Goal: Task Accomplishment & Management: Manage account settings

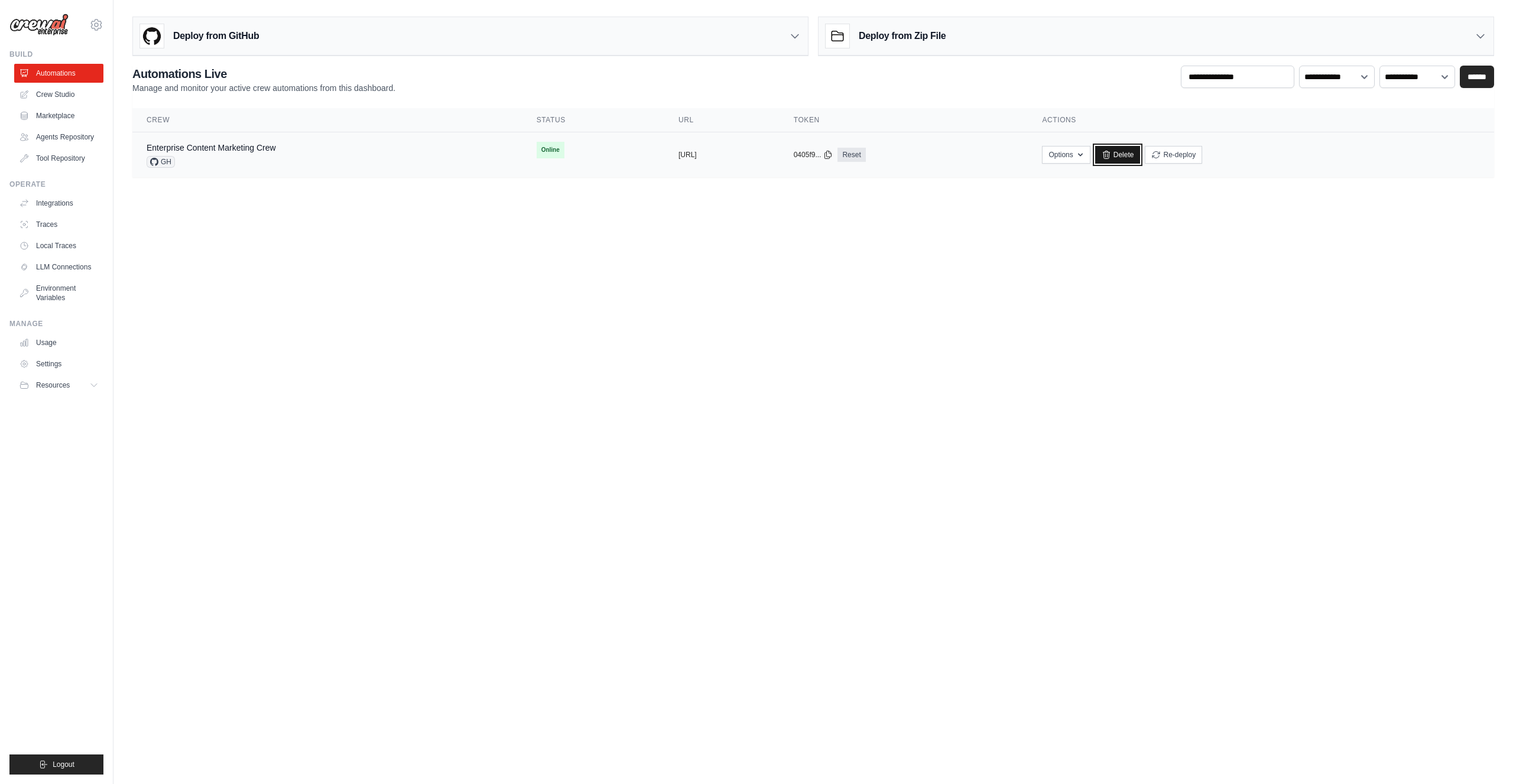
click at [1141, 154] on link "Delete" at bounding box center [1118, 155] width 46 height 18
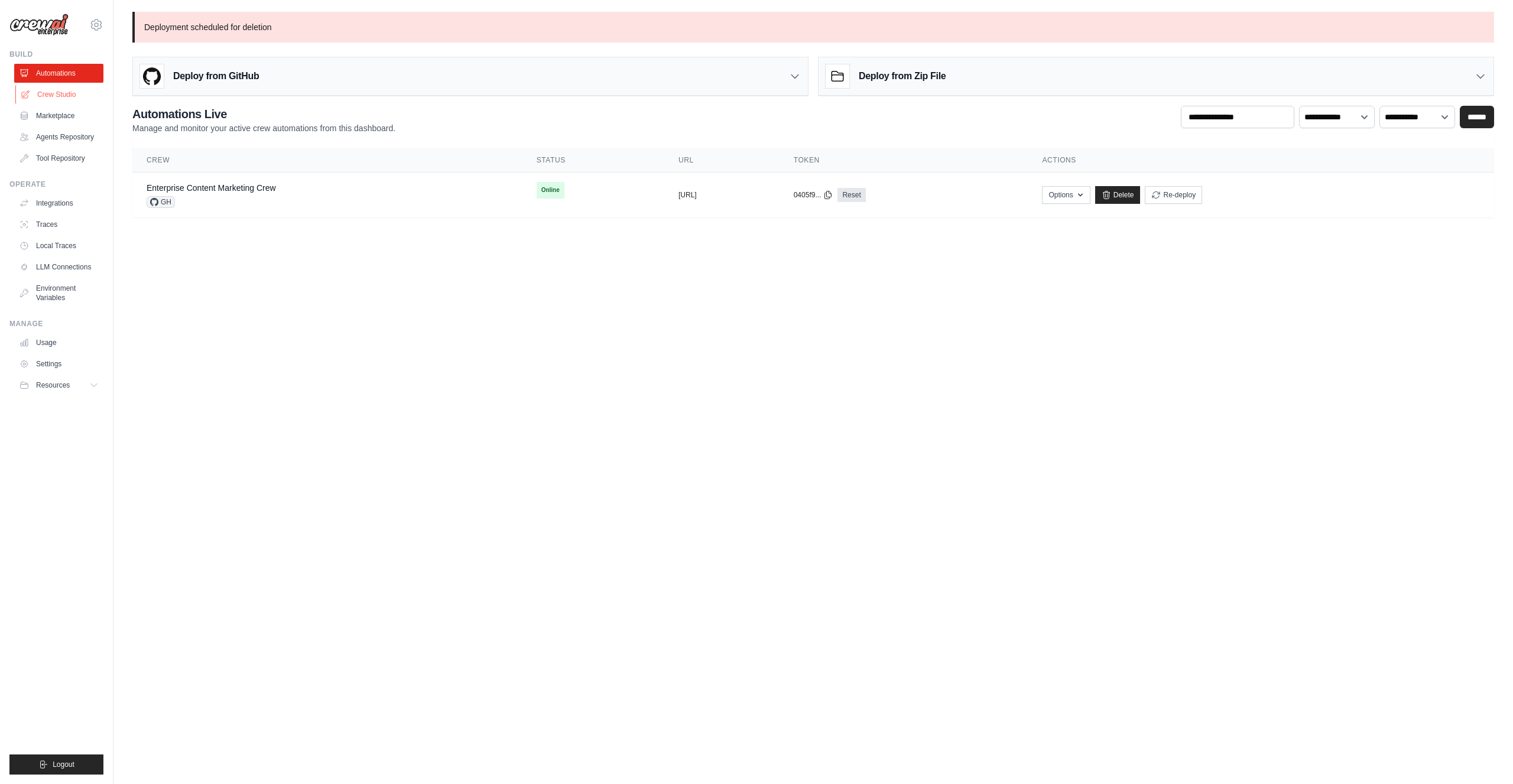
click at [52, 98] on link "Crew Studio" at bounding box center [60, 95] width 89 height 19
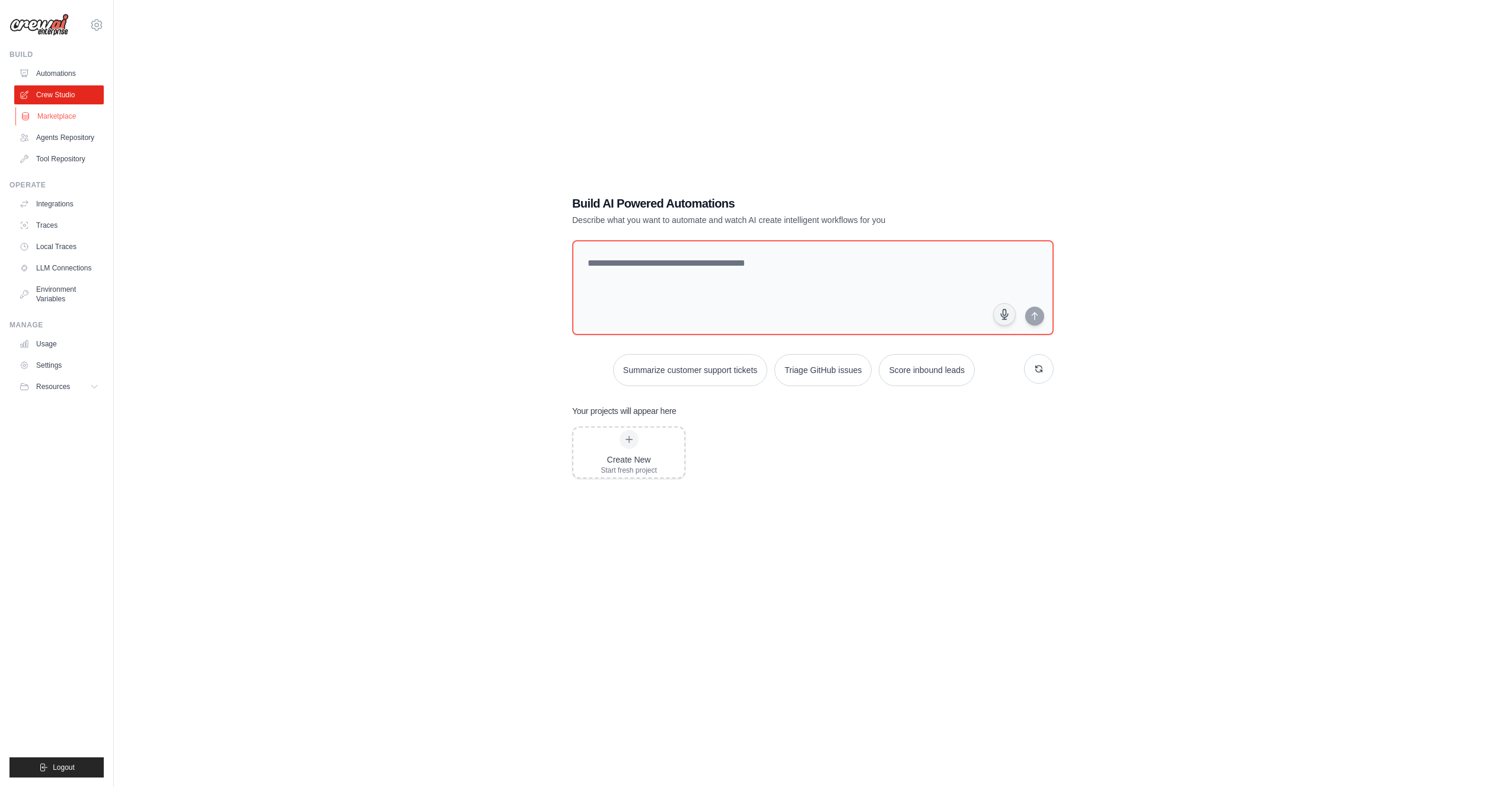
click at [53, 115] on link "Marketplace" at bounding box center [60, 116] width 89 height 19
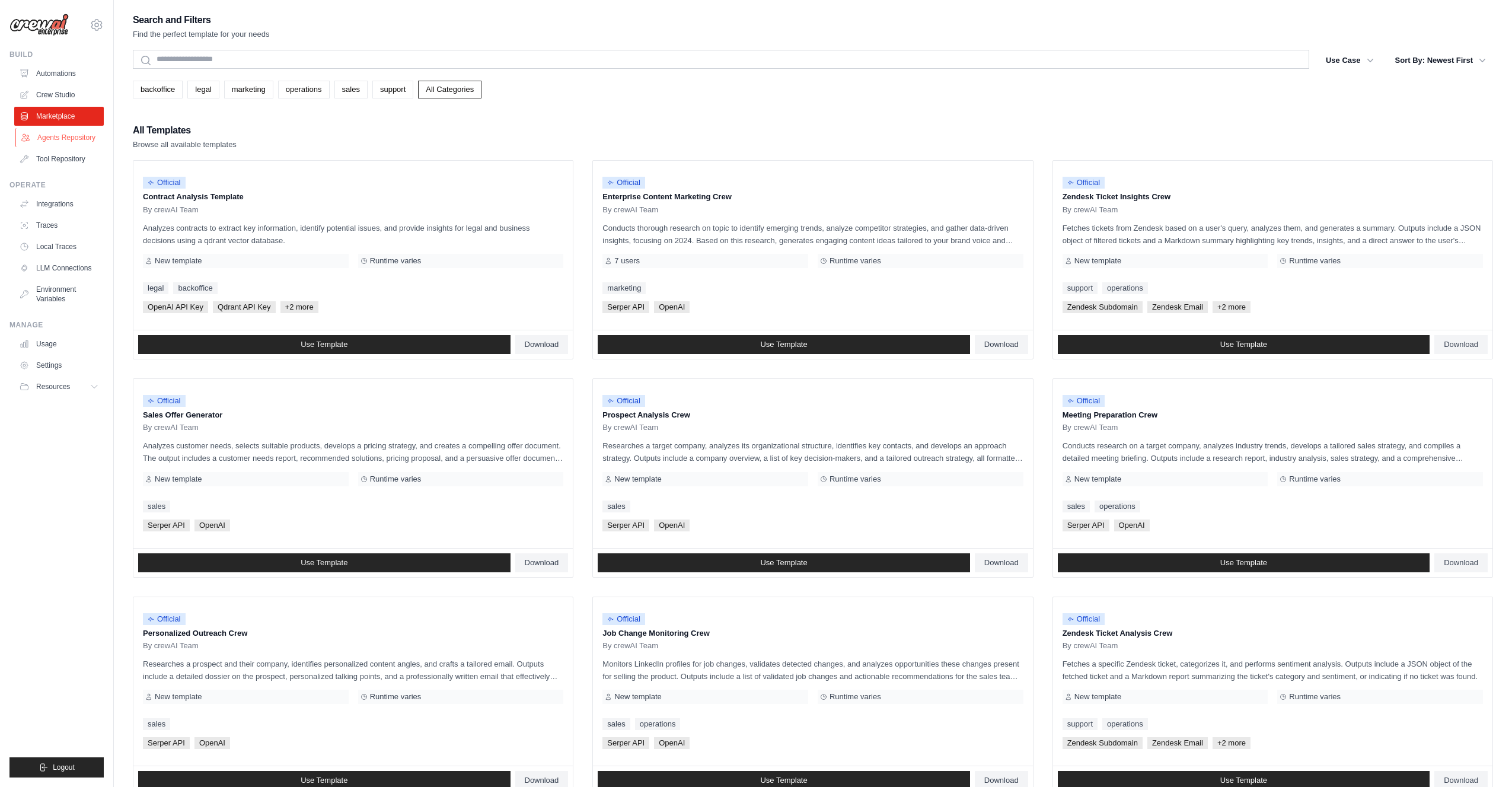
click at [54, 129] on link "Agents Repository" at bounding box center [60, 138] width 89 height 19
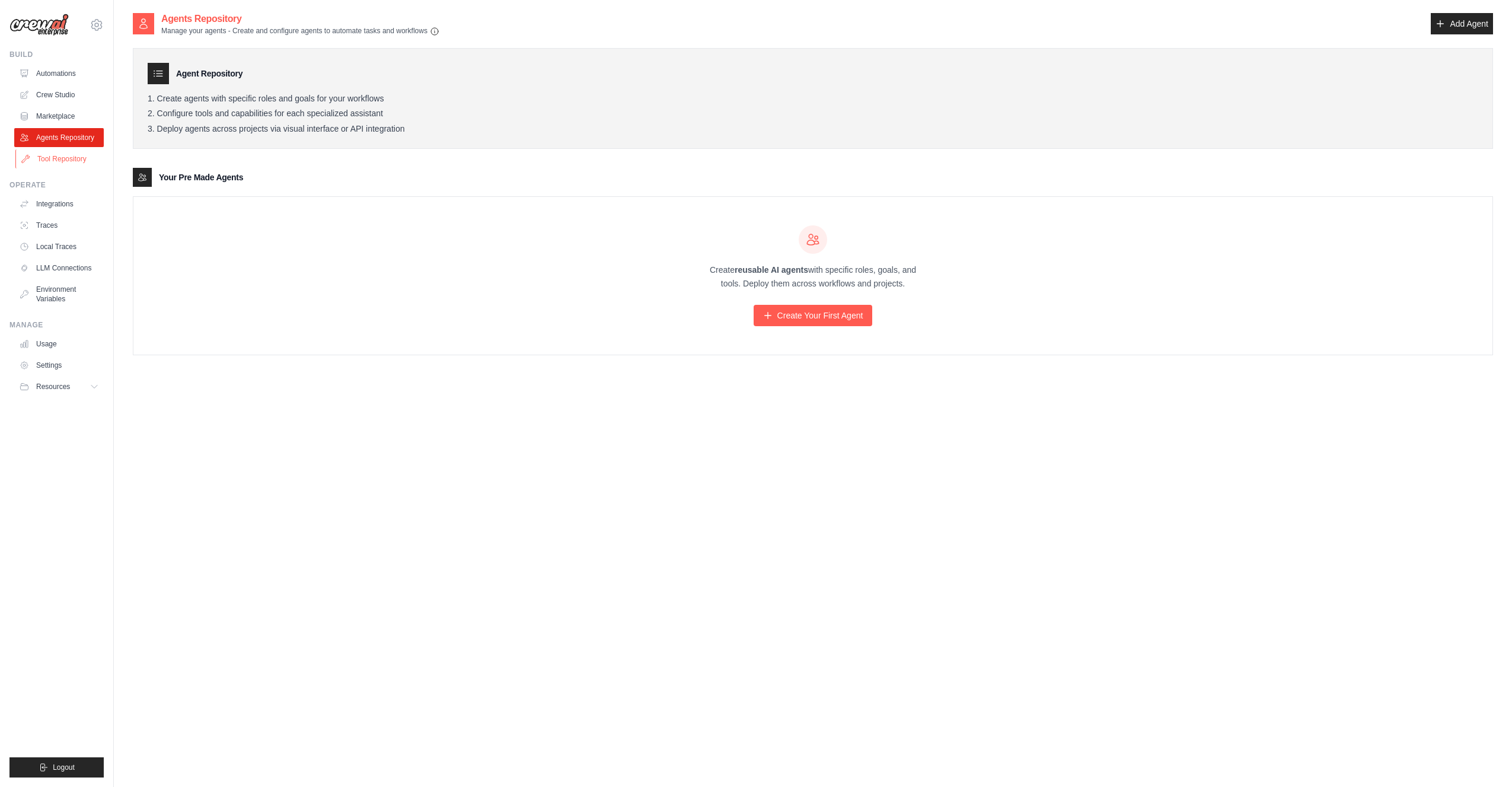
click at [54, 156] on link "Tool Repository" at bounding box center [60, 159] width 89 height 19
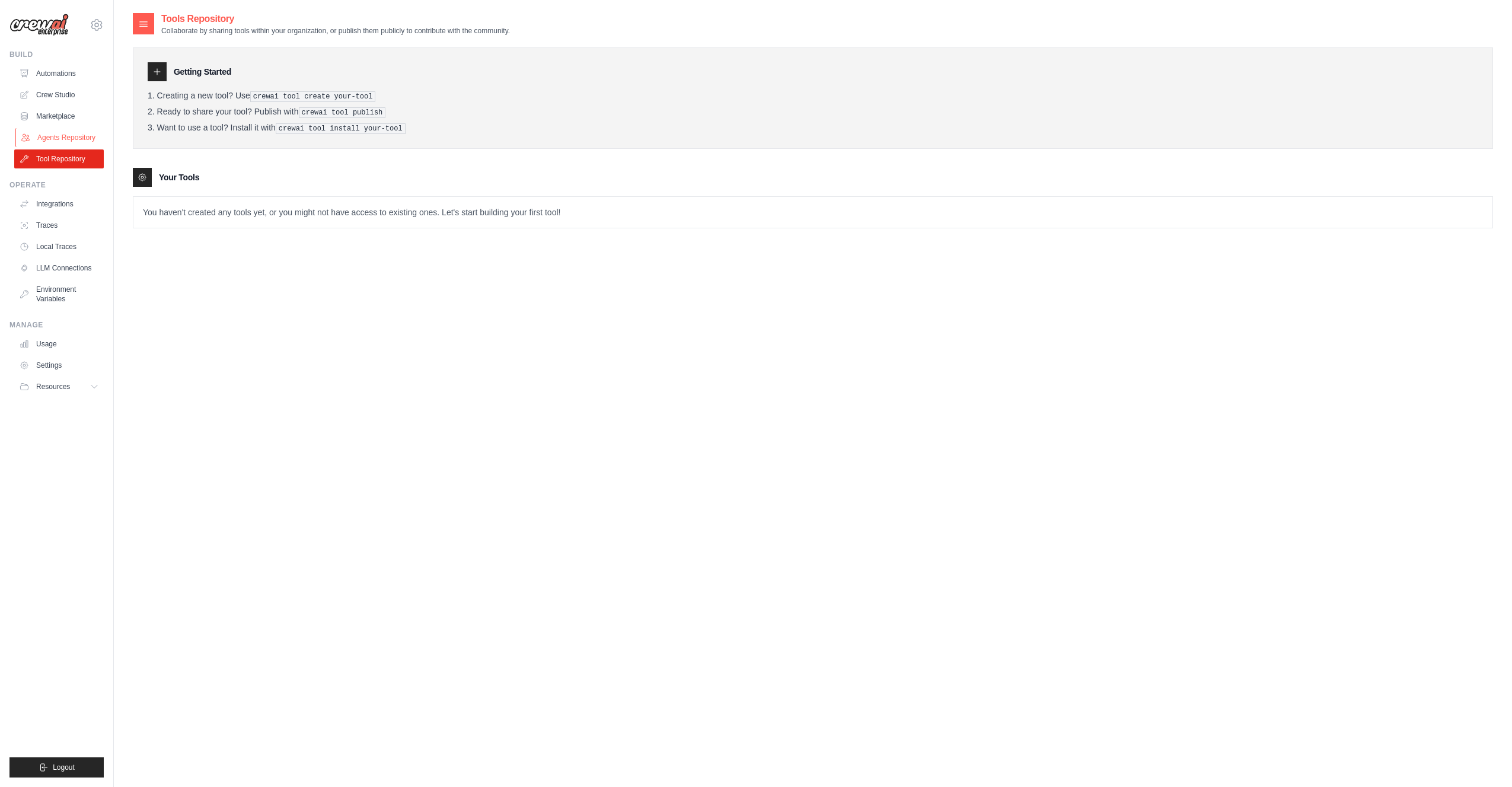
click at [52, 134] on link "Agents Repository" at bounding box center [60, 138] width 89 height 19
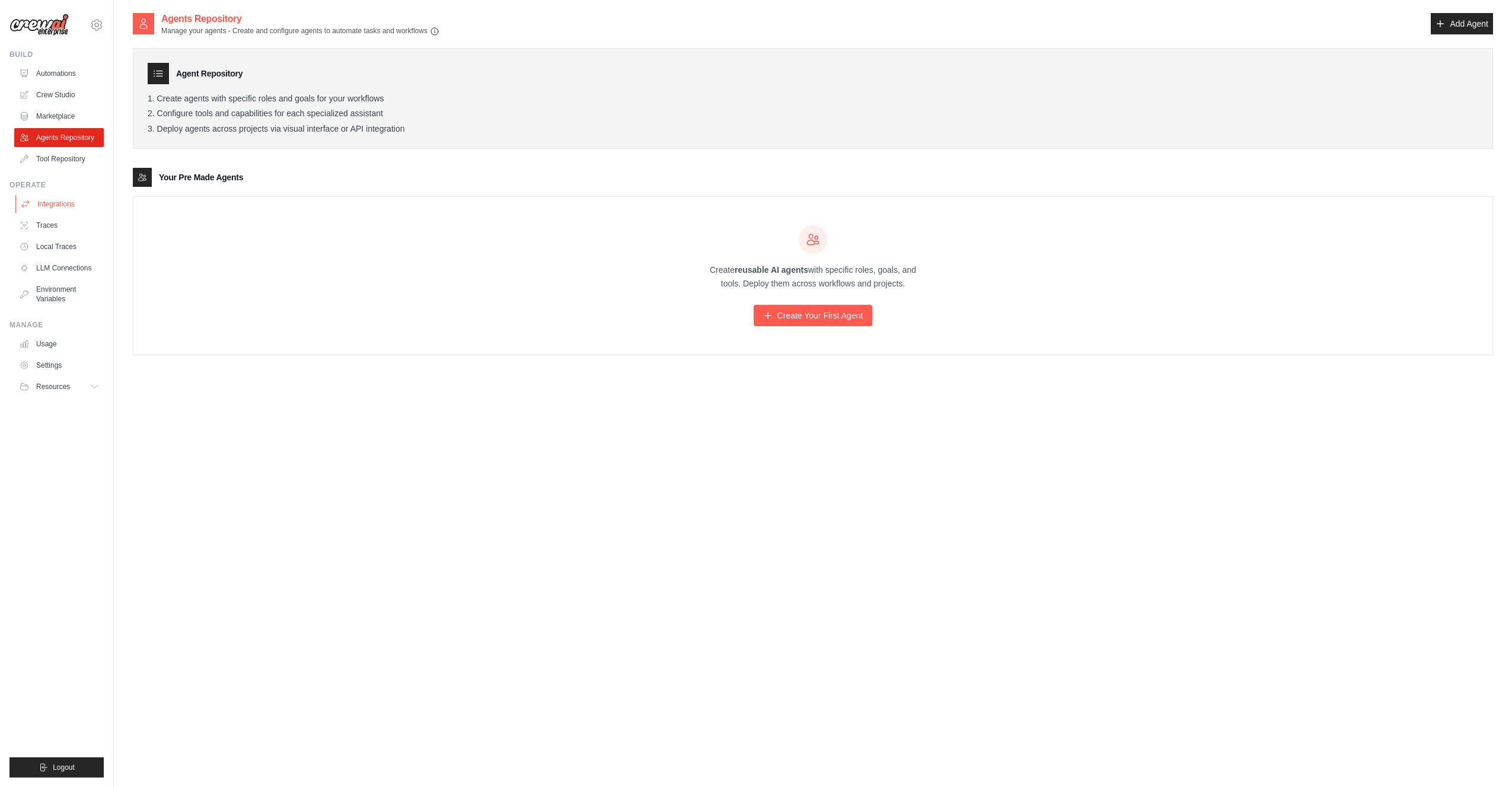
click at [65, 196] on link "Integrations" at bounding box center [60, 204] width 89 height 19
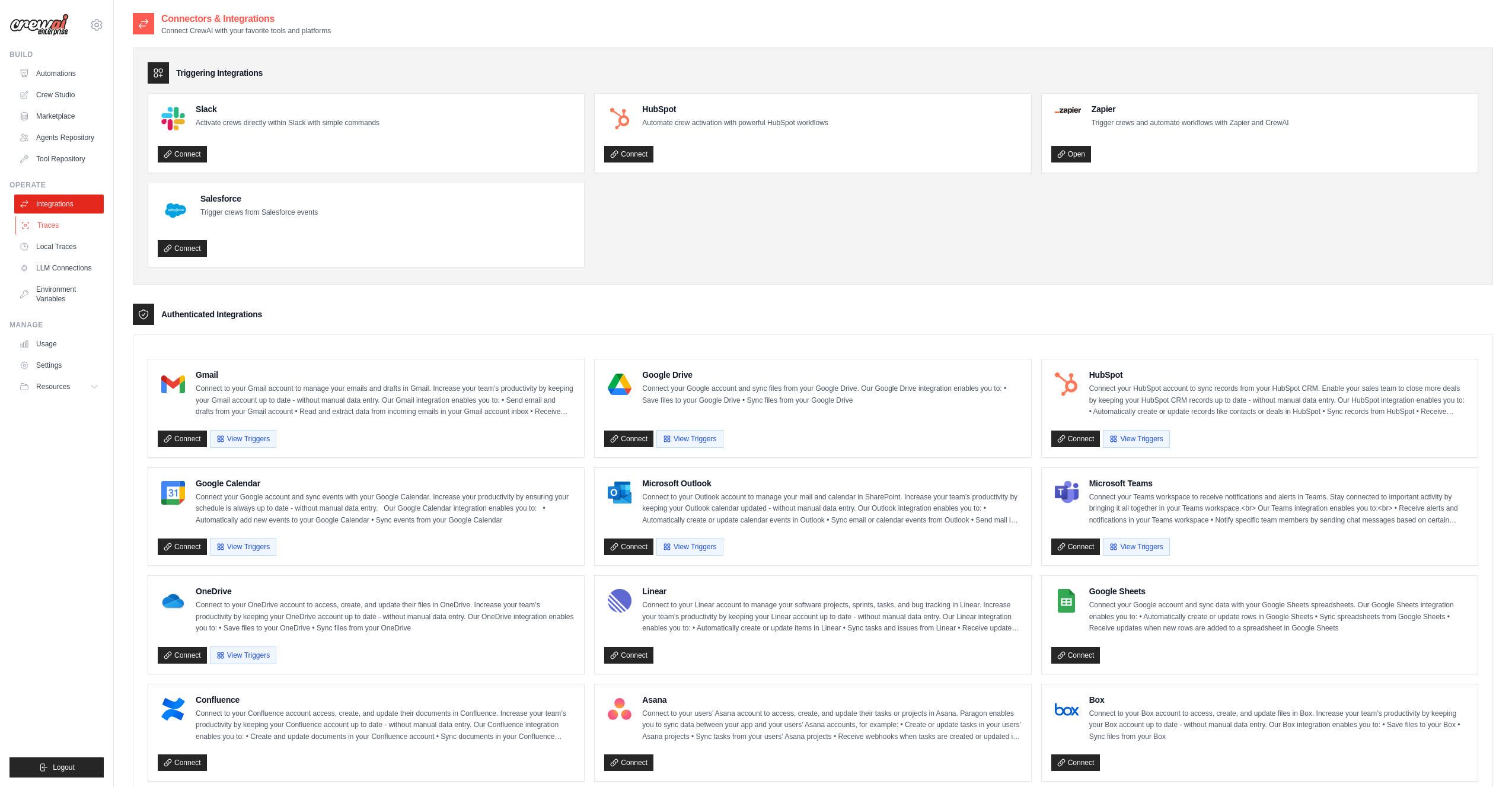
click at [47, 230] on link "Traces" at bounding box center [60, 225] width 89 height 19
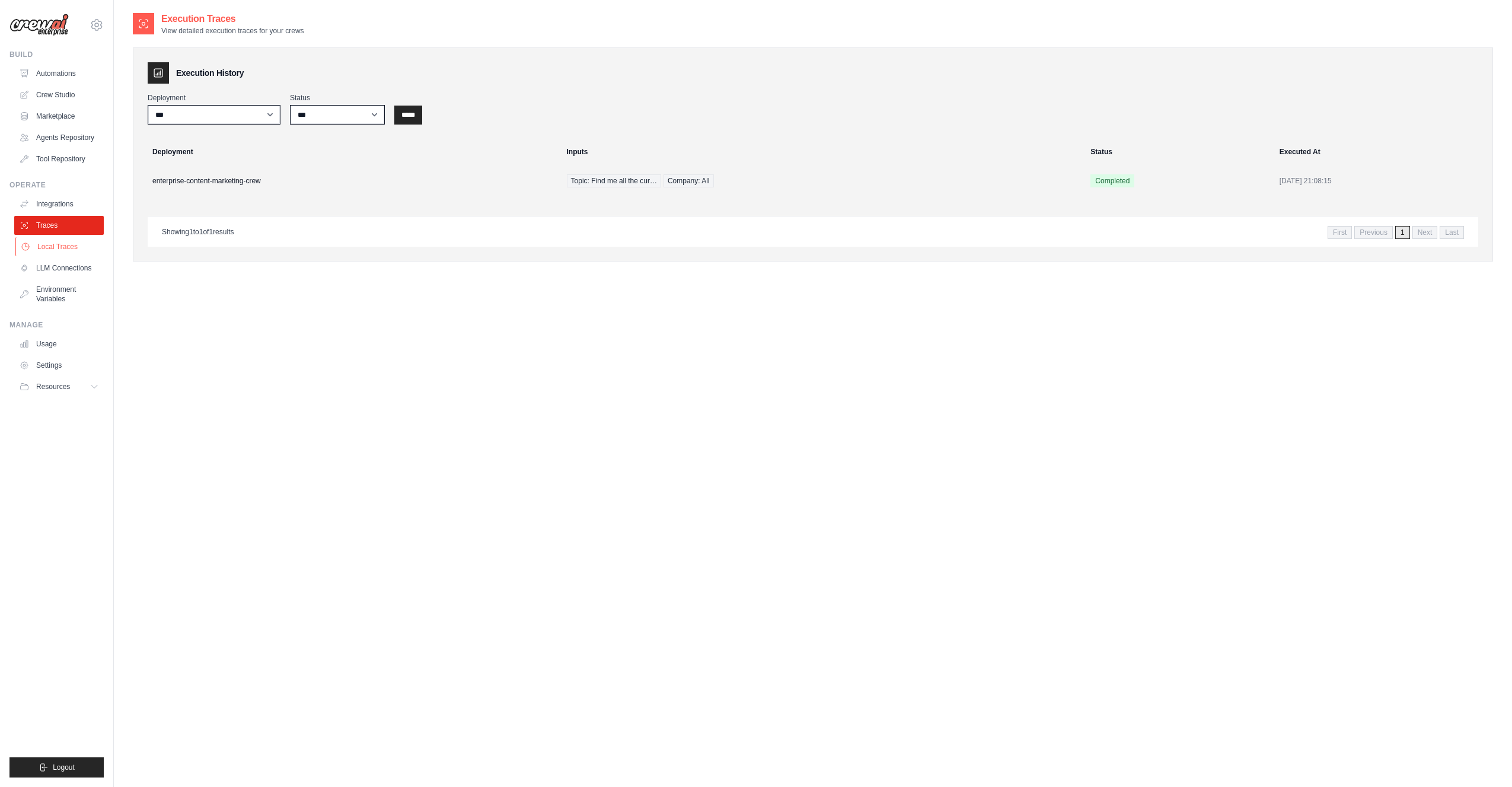
click at [55, 241] on link "Local Traces" at bounding box center [60, 247] width 89 height 19
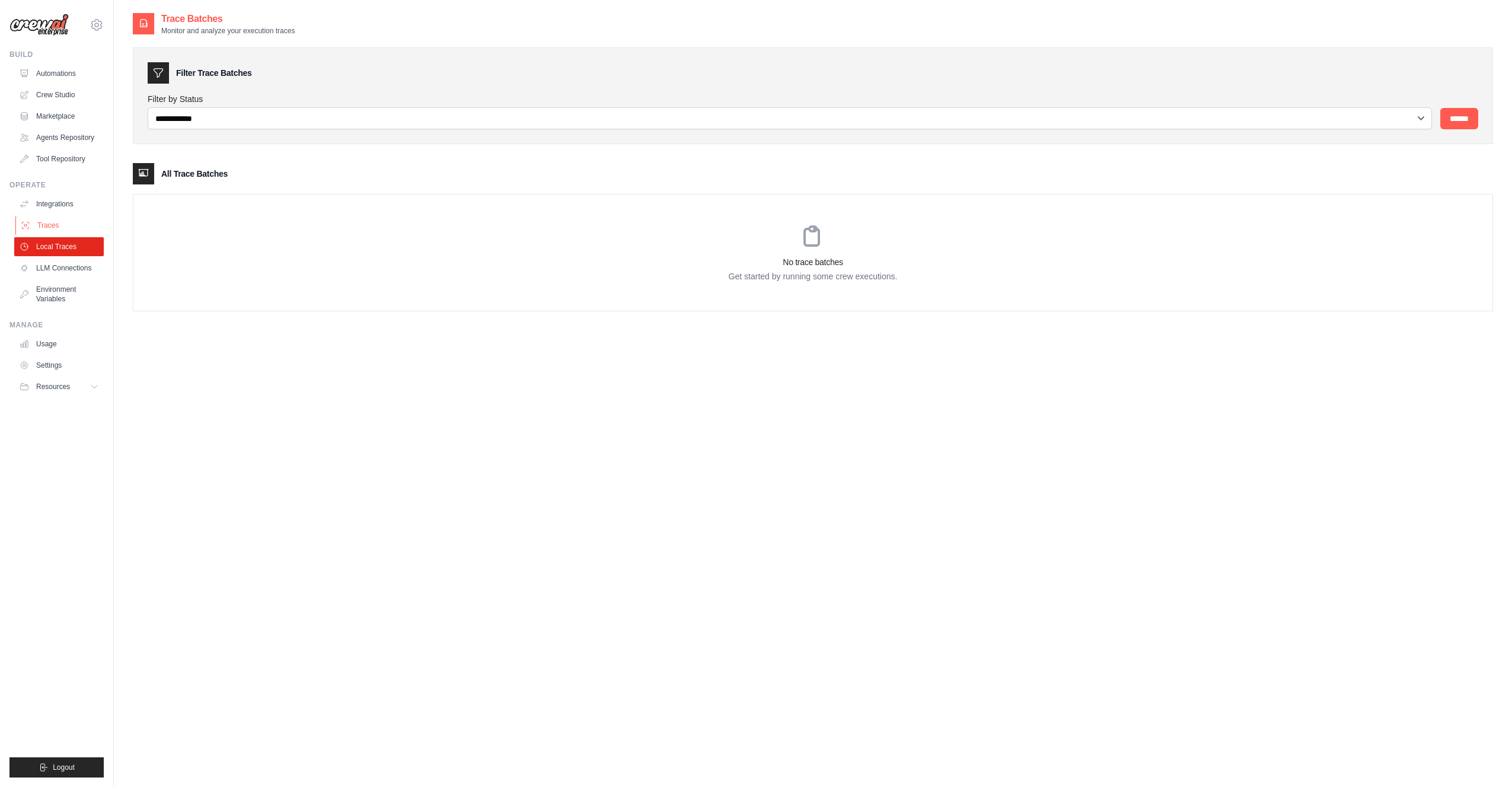
click at [52, 218] on link "Traces" at bounding box center [60, 225] width 89 height 19
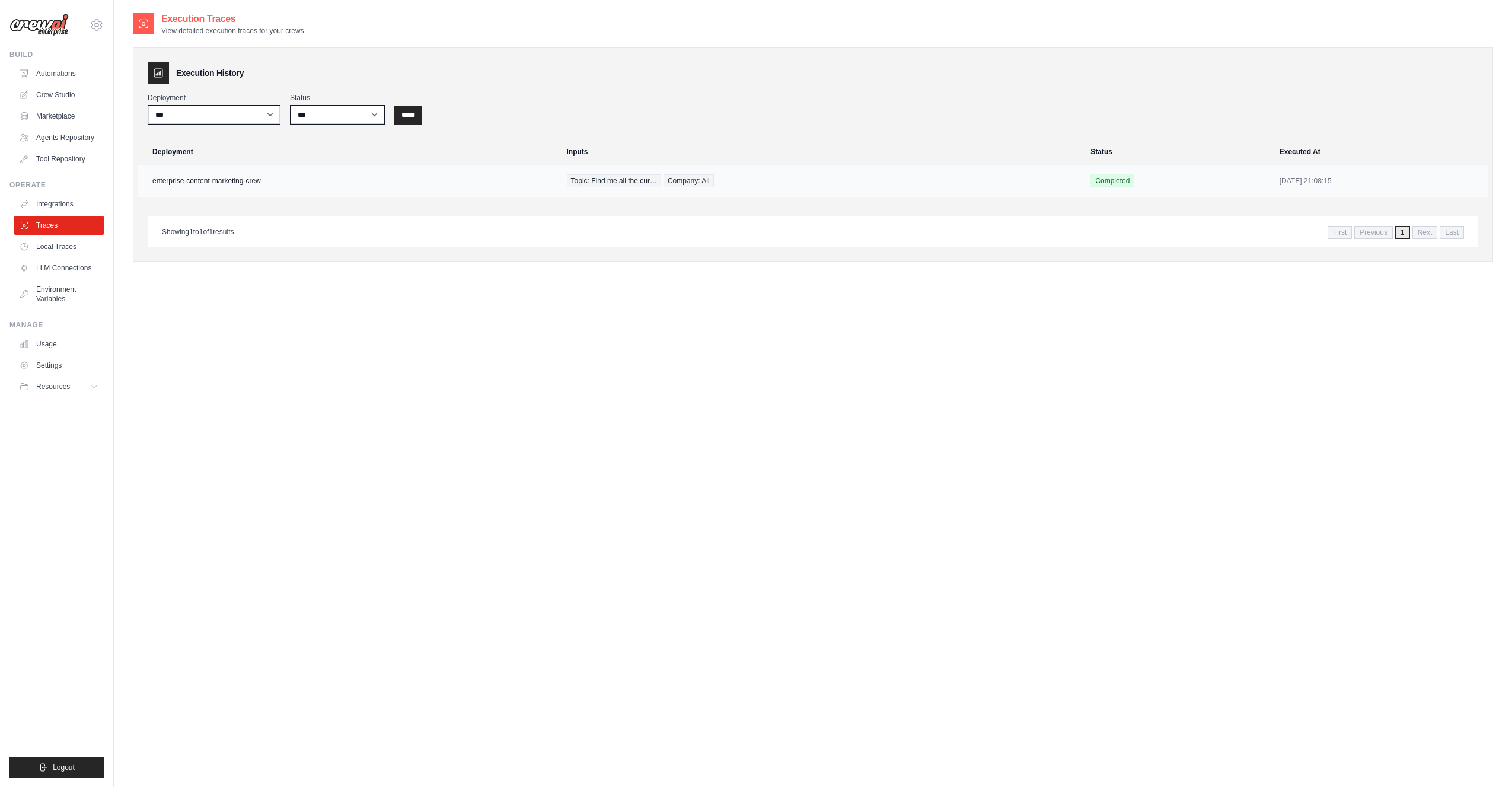
click at [231, 180] on td "enterprise-content-marketing-crew" at bounding box center [349, 181] width 422 height 32
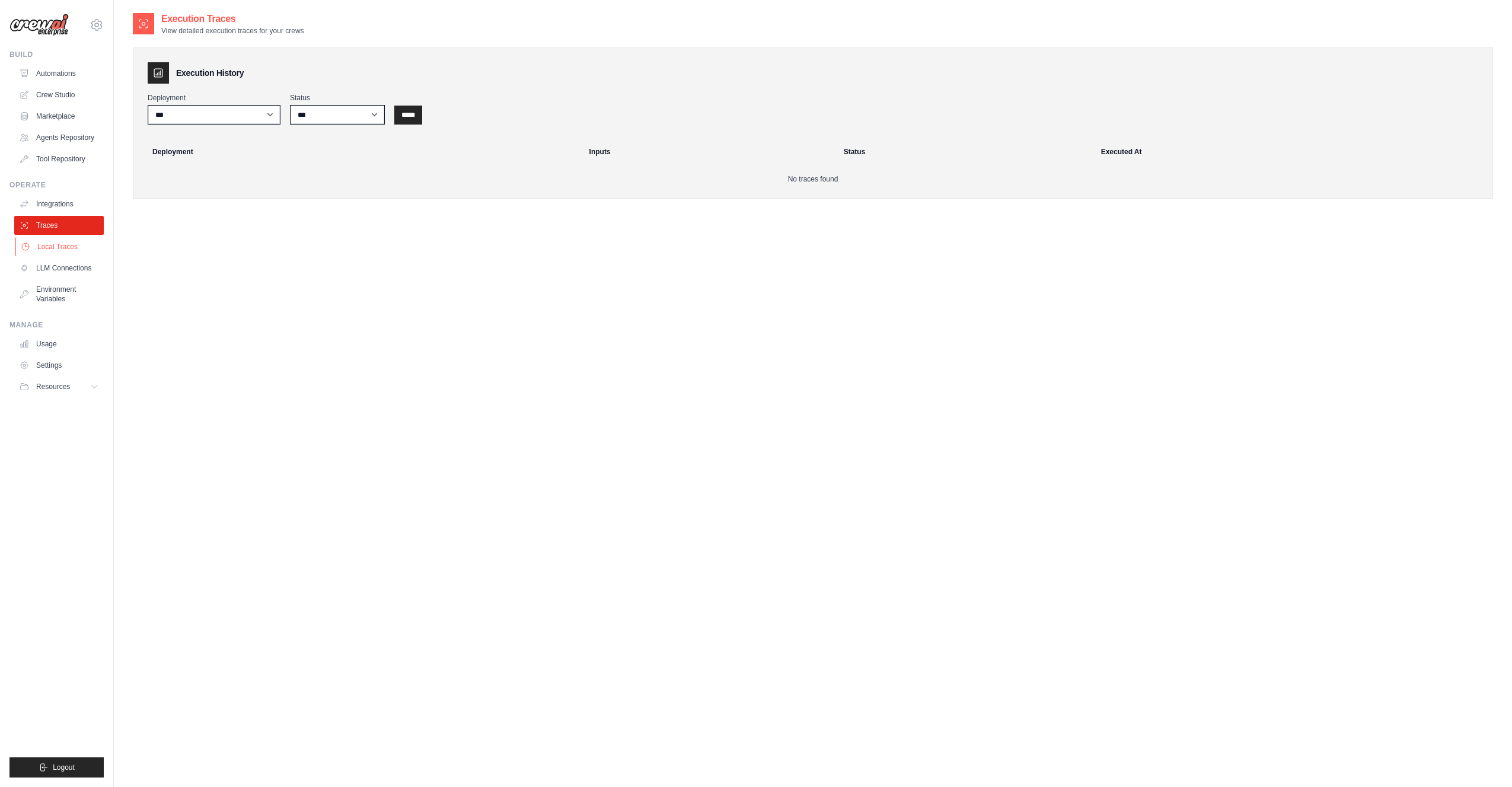
click at [57, 248] on link "Local Traces" at bounding box center [60, 247] width 89 height 19
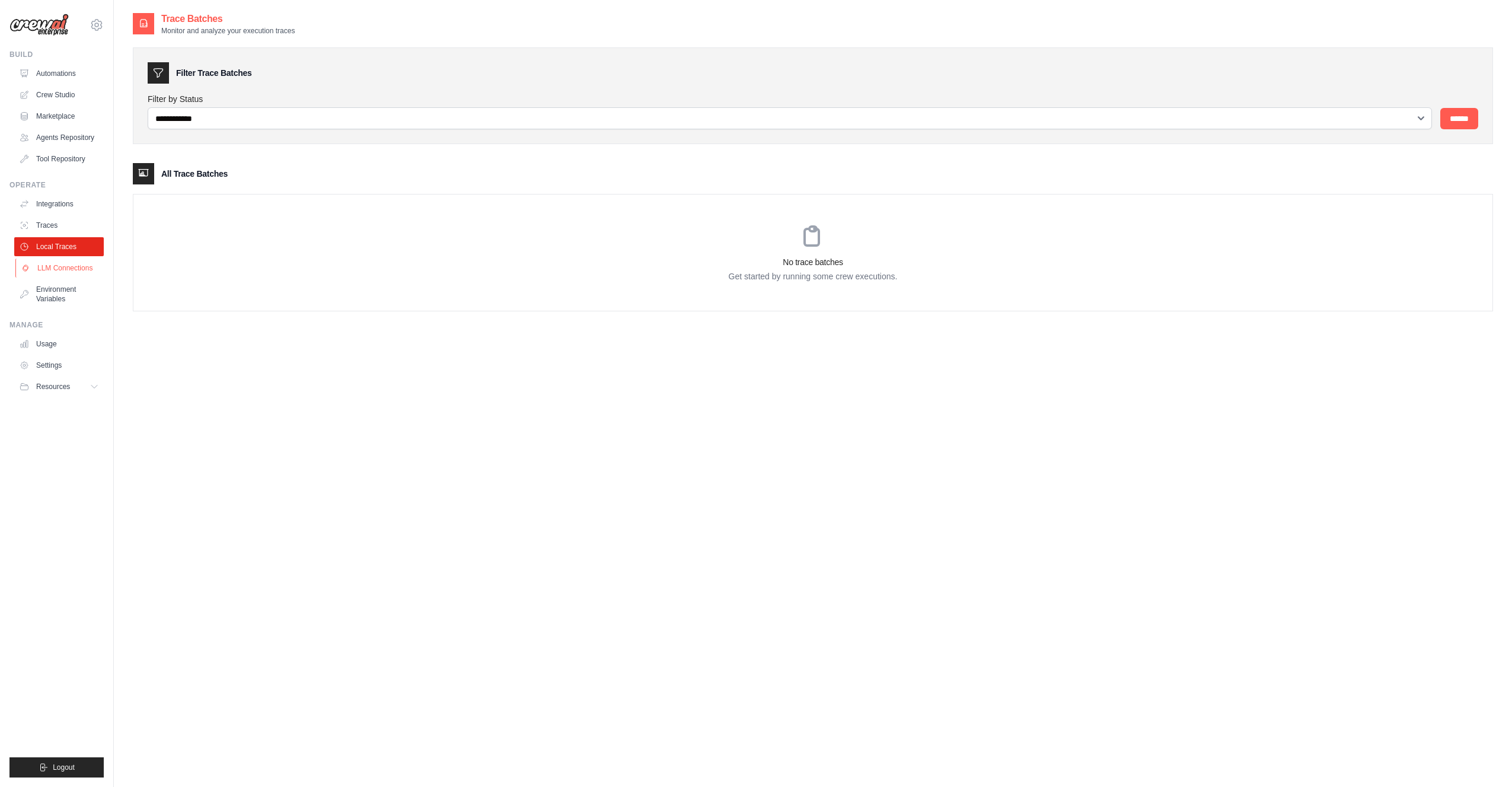
click at [48, 262] on link "LLM Connections" at bounding box center [60, 268] width 89 height 19
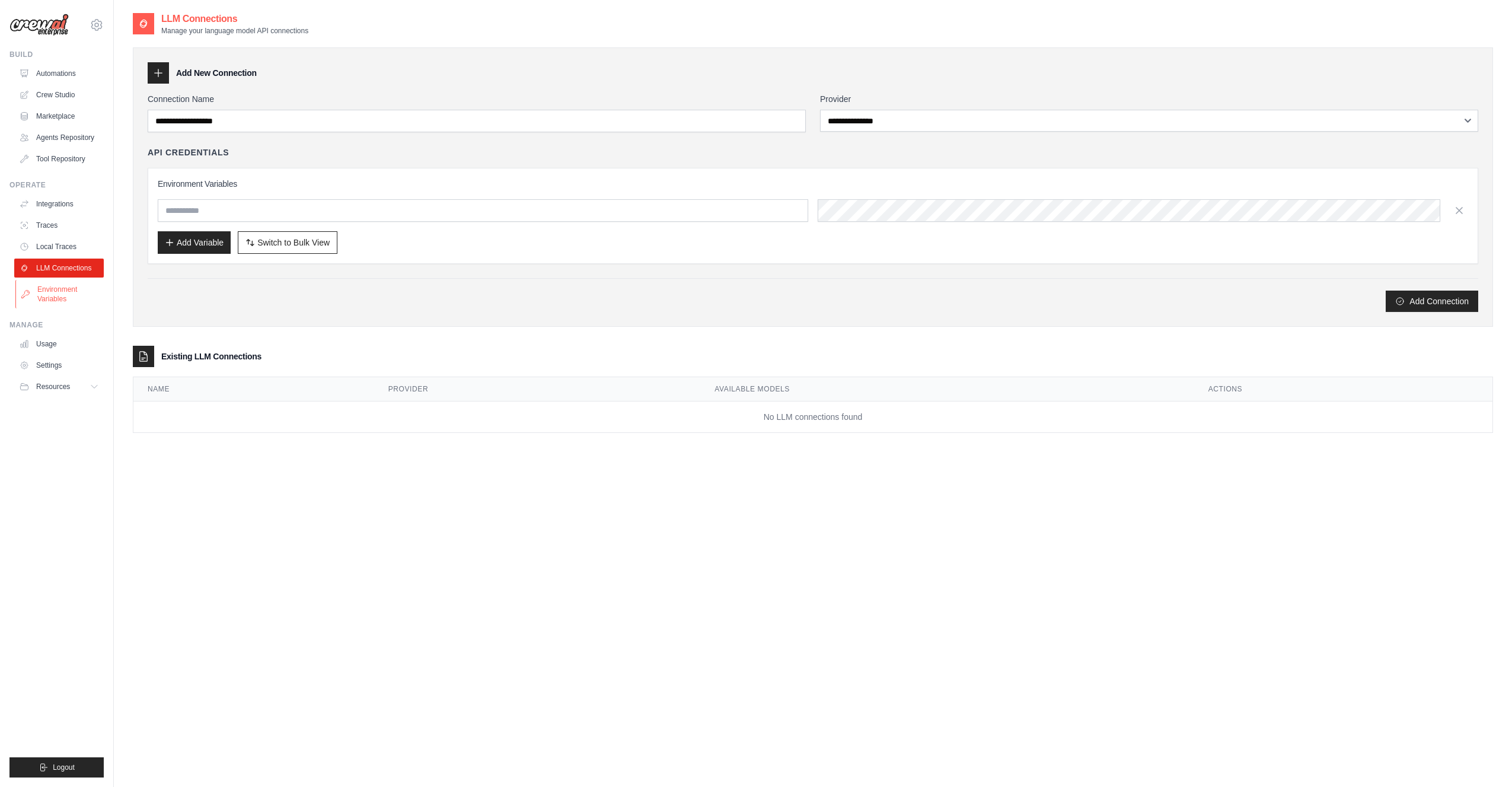
click at [46, 290] on link "Environment Variables" at bounding box center [60, 294] width 89 height 29
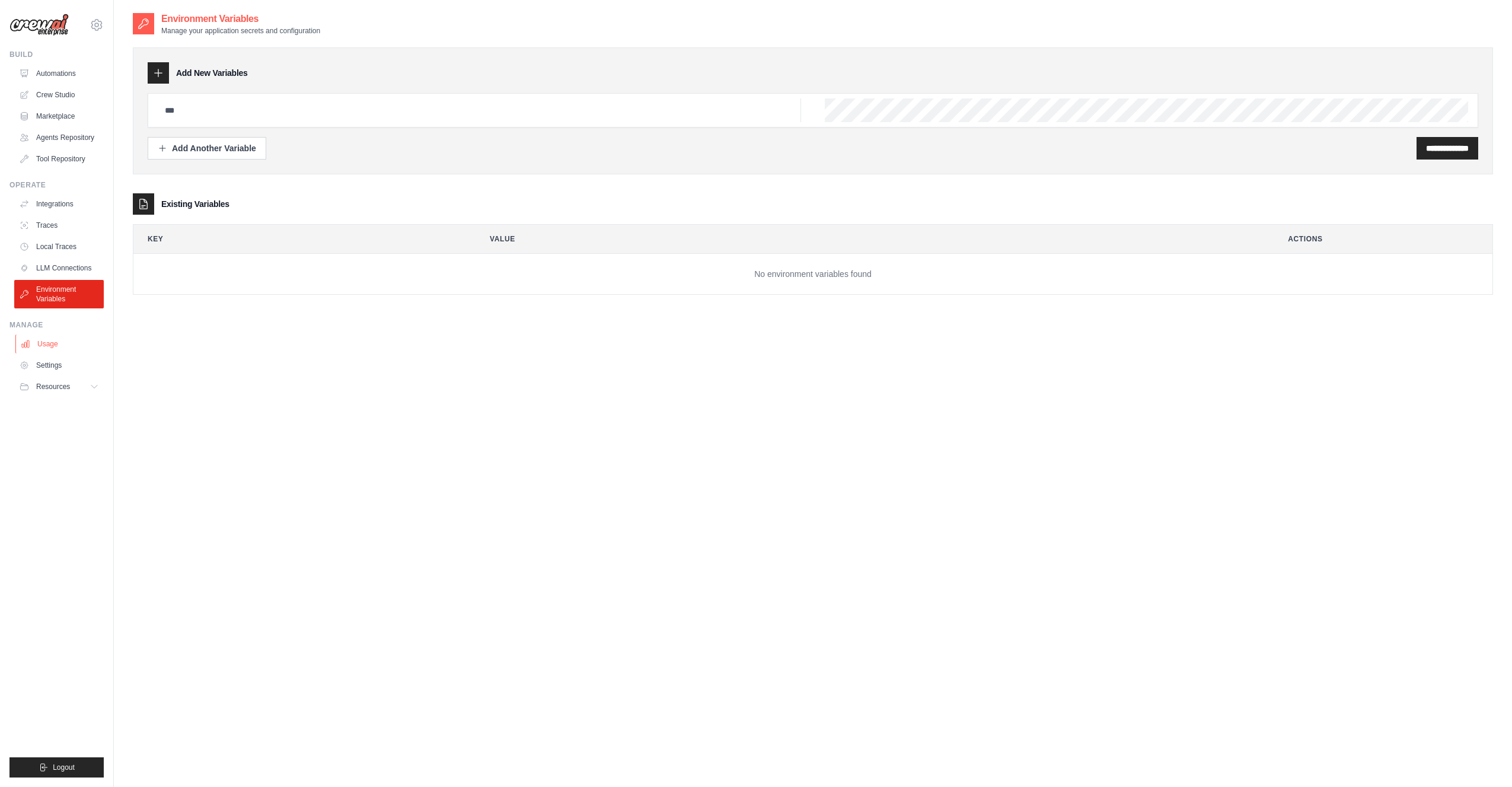
click at [44, 339] on link "Usage" at bounding box center [60, 344] width 89 height 19
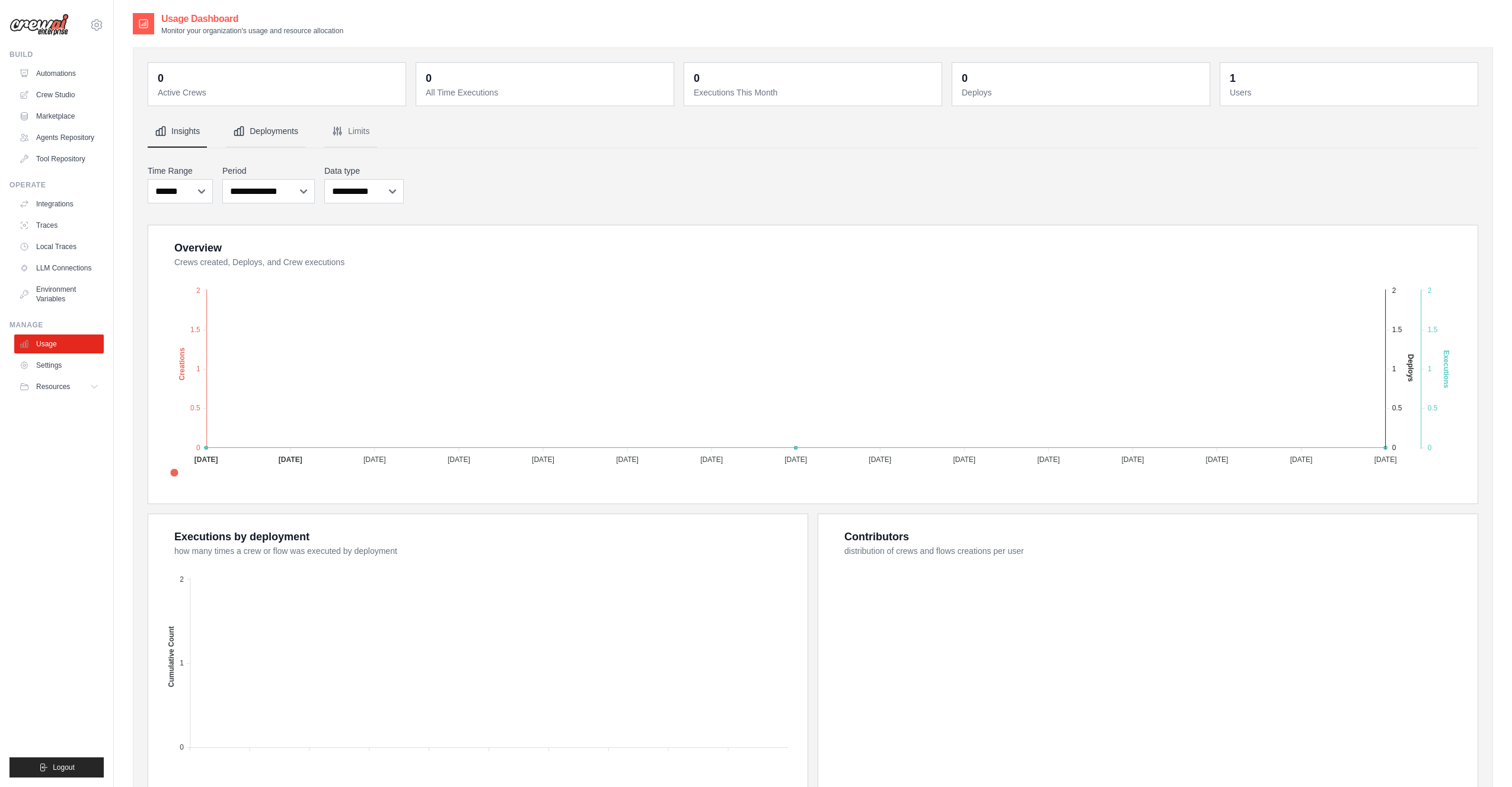
click at [273, 129] on button "Deployments" at bounding box center [265, 131] width 80 height 32
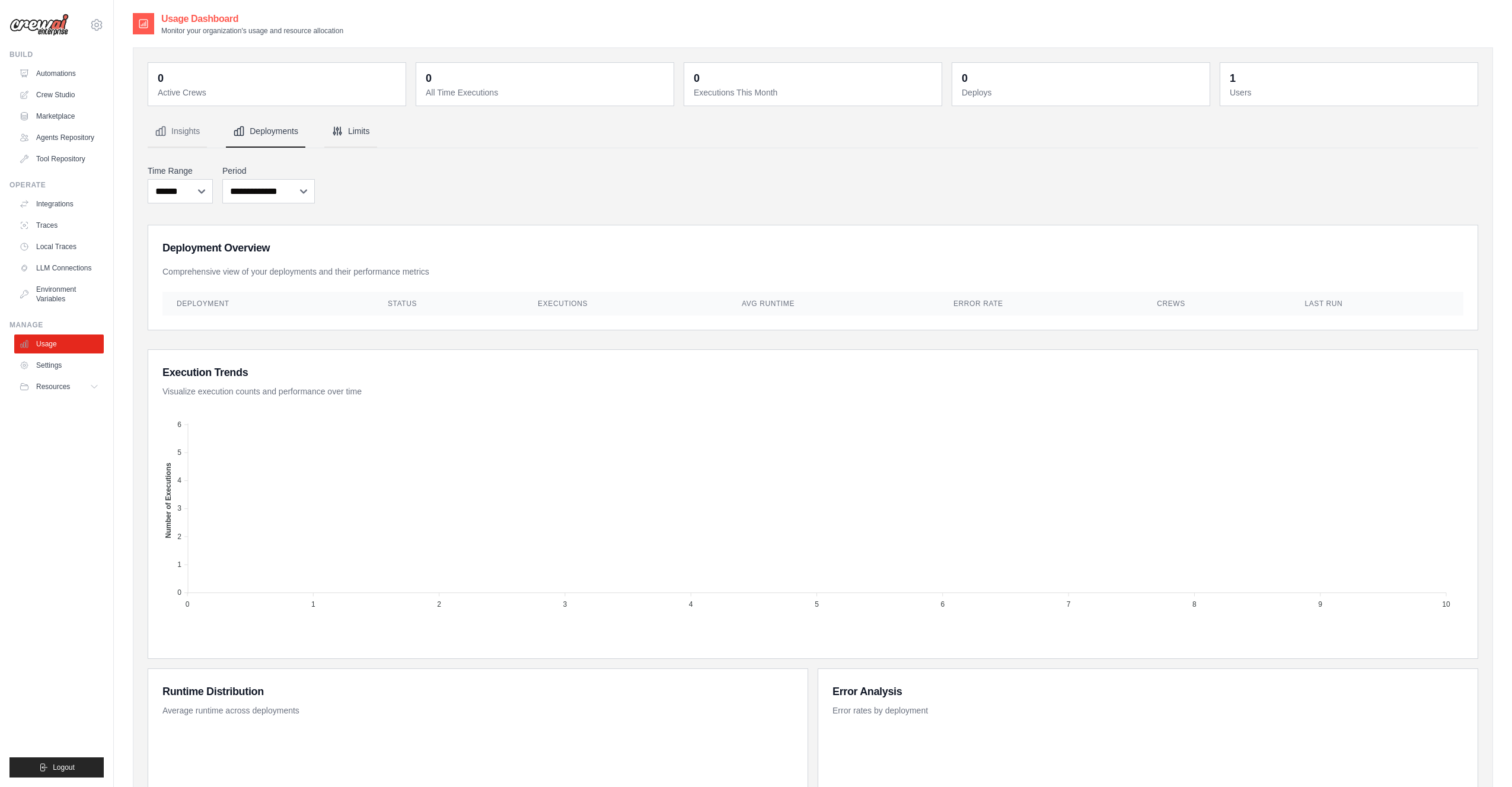
click at [353, 127] on button "Limits" at bounding box center [351, 131] width 53 height 32
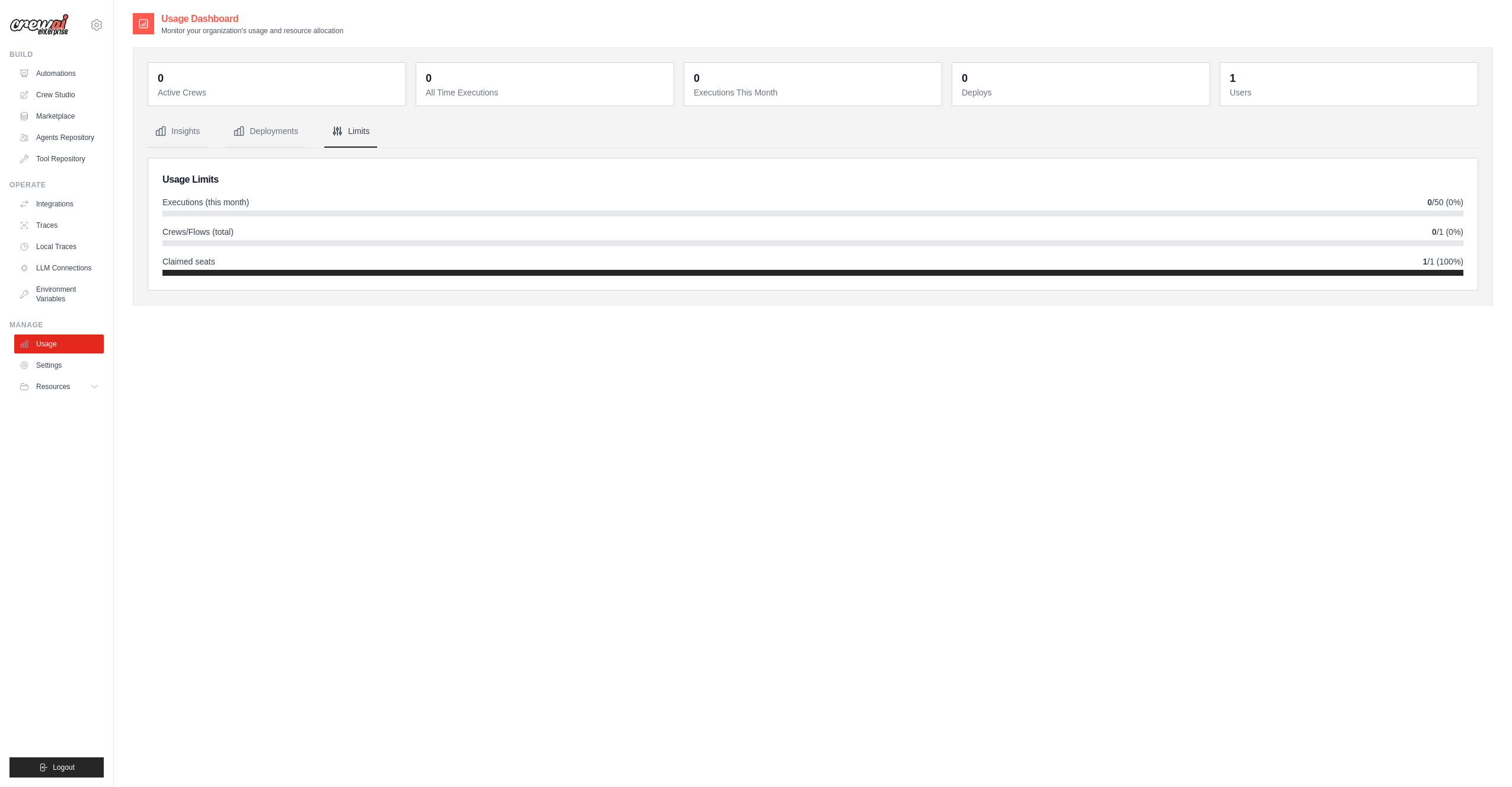
drag, startPoint x: 478, startPoint y: 131, endPoint x: 495, endPoint y: 129, distance: 17.1
click at [479, 131] on nav "Insights Deployments Limits" at bounding box center [813, 131] width 1331 height 32
click at [282, 131] on button "Deployments" at bounding box center [265, 131] width 80 height 32
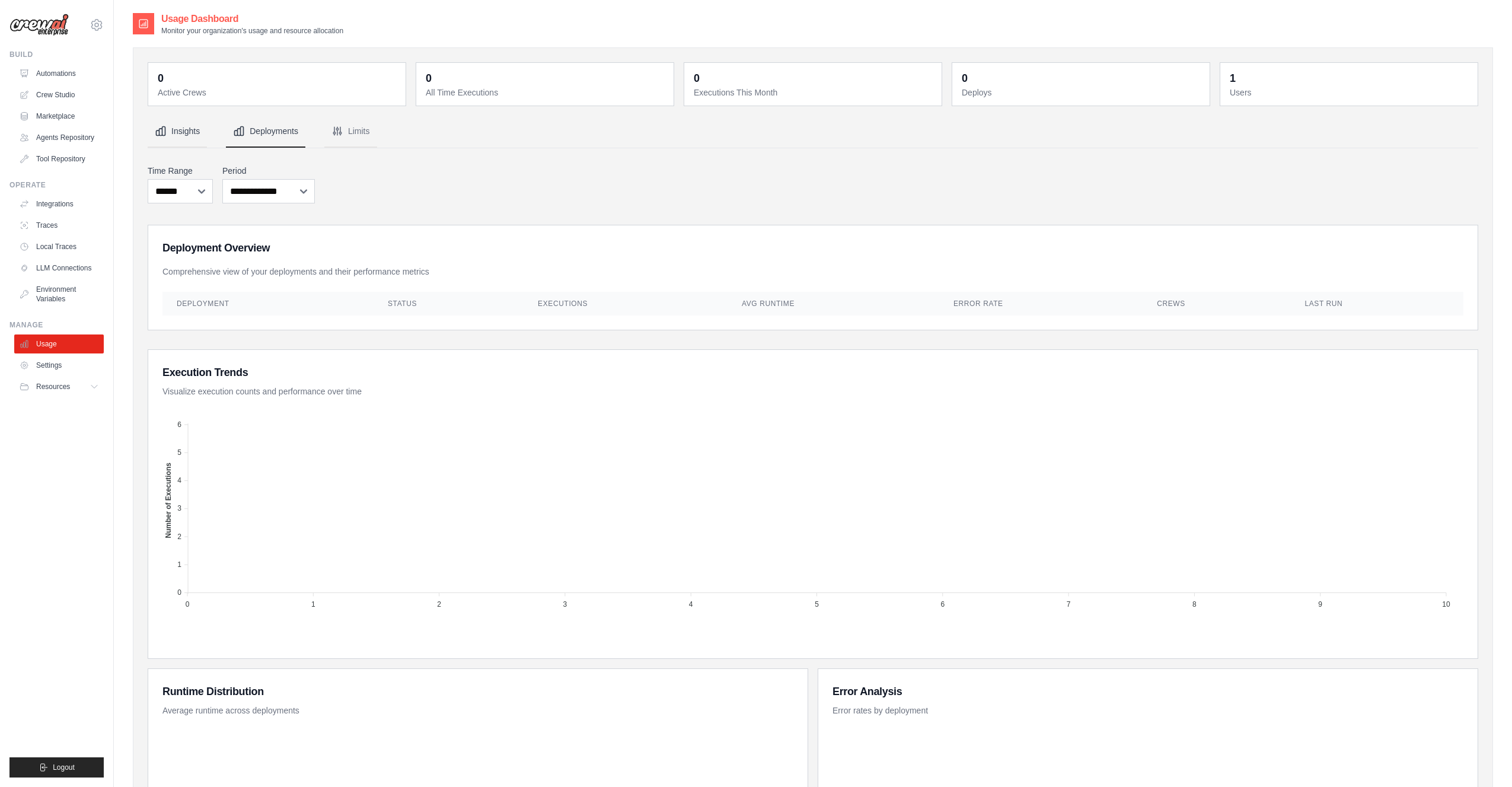
click at [178, 129] on button "Insights" at bounding box center [177, 131] width 59 height 32
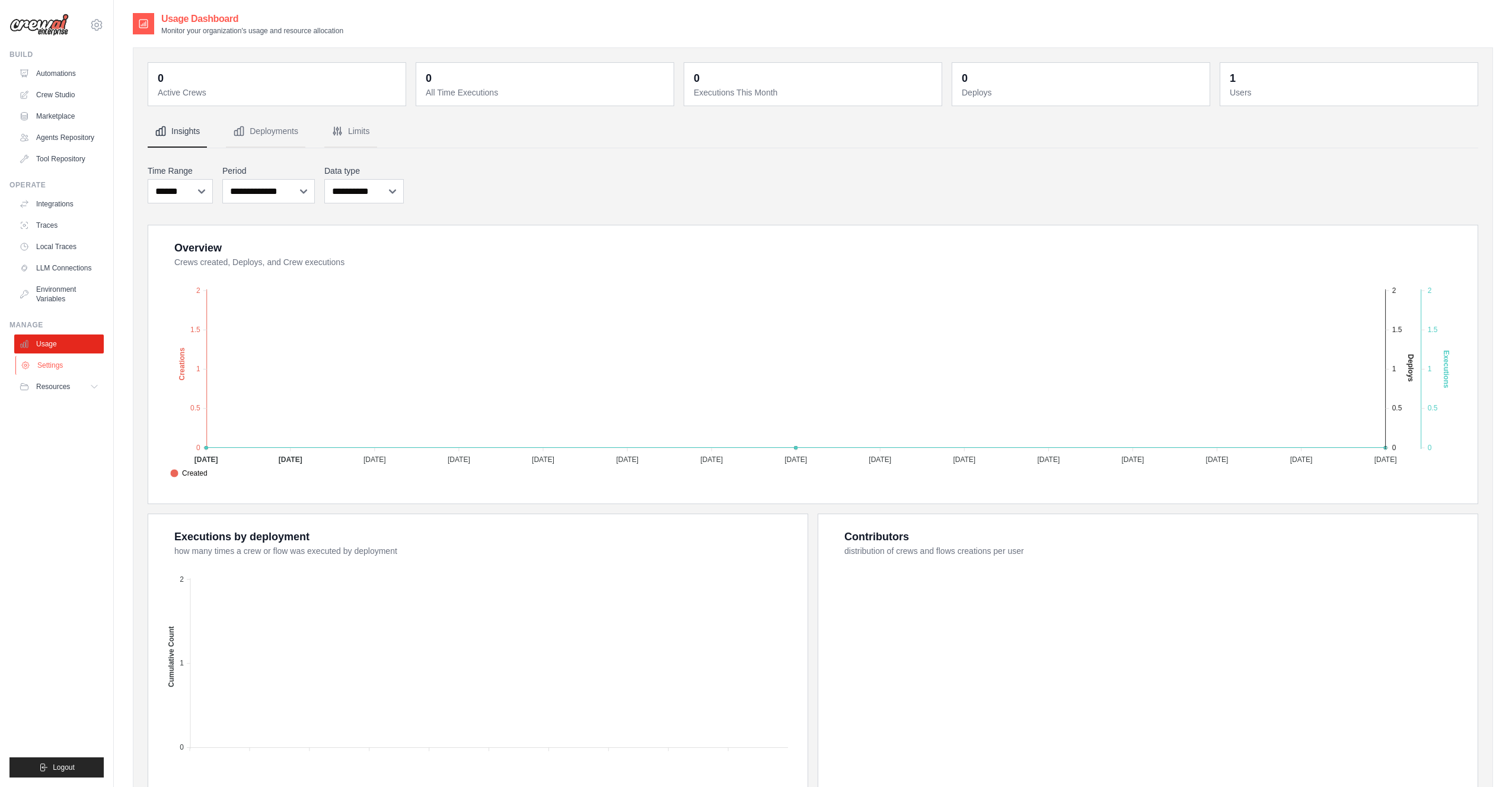
click at [50, 369] on link "Settings" at bounding box center [60, 365] width 89 height 19
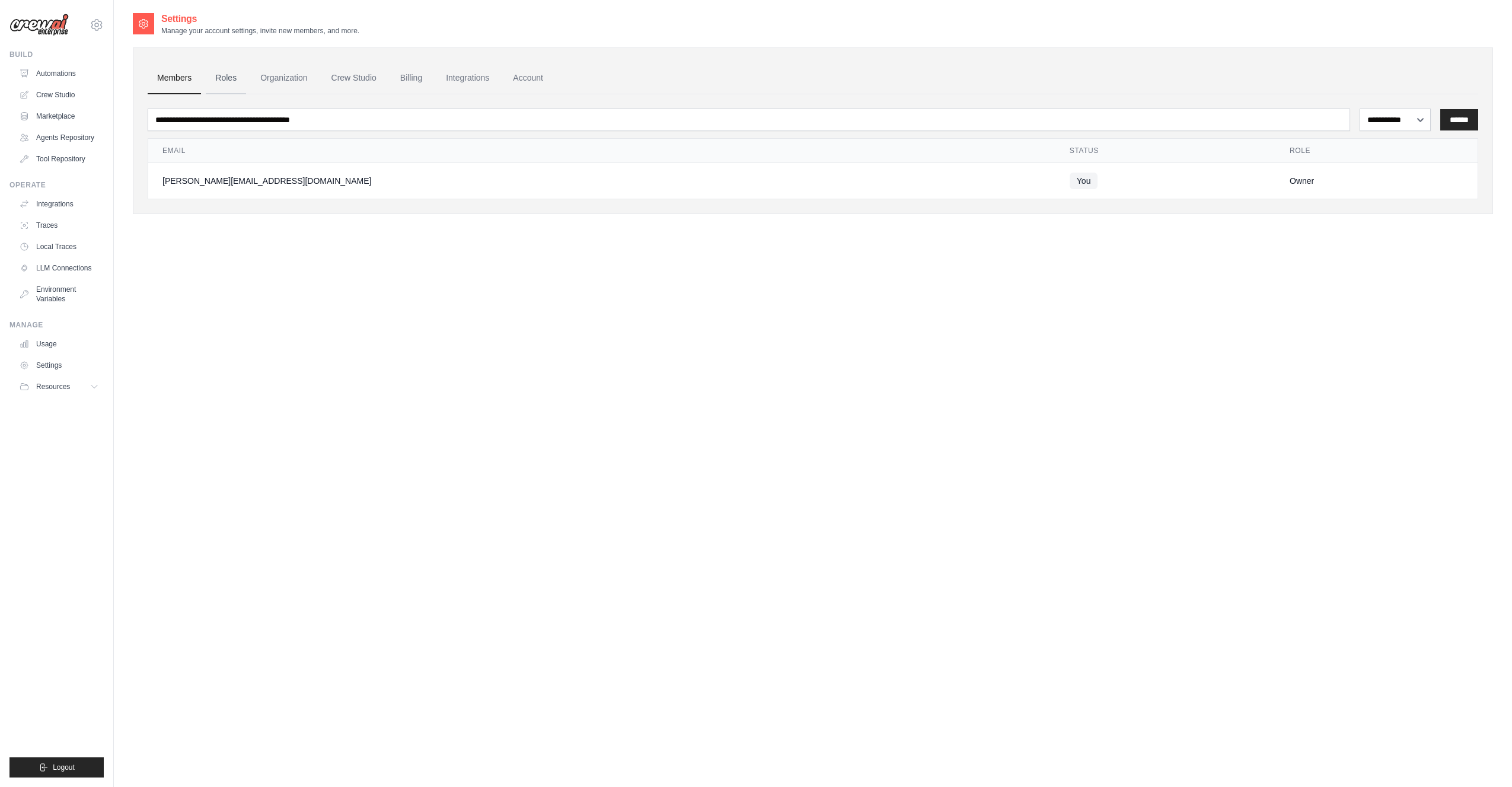
click at [224, 77] on link "Roles" at bounding box center [226, 78] width 40 height 32
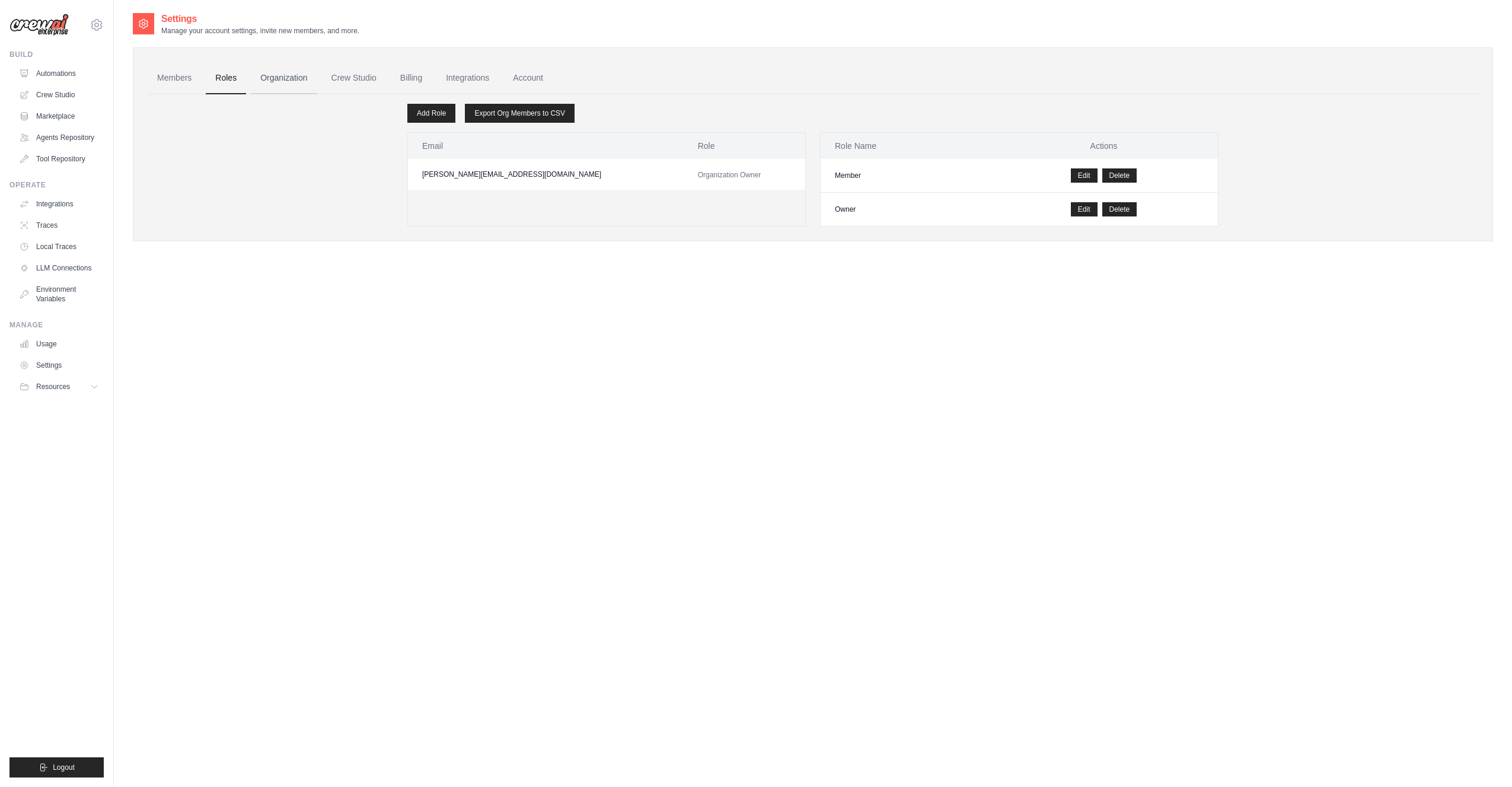
click at [275, 76] on link "Organization" at bounding box center [283, 78] width 66 height 32
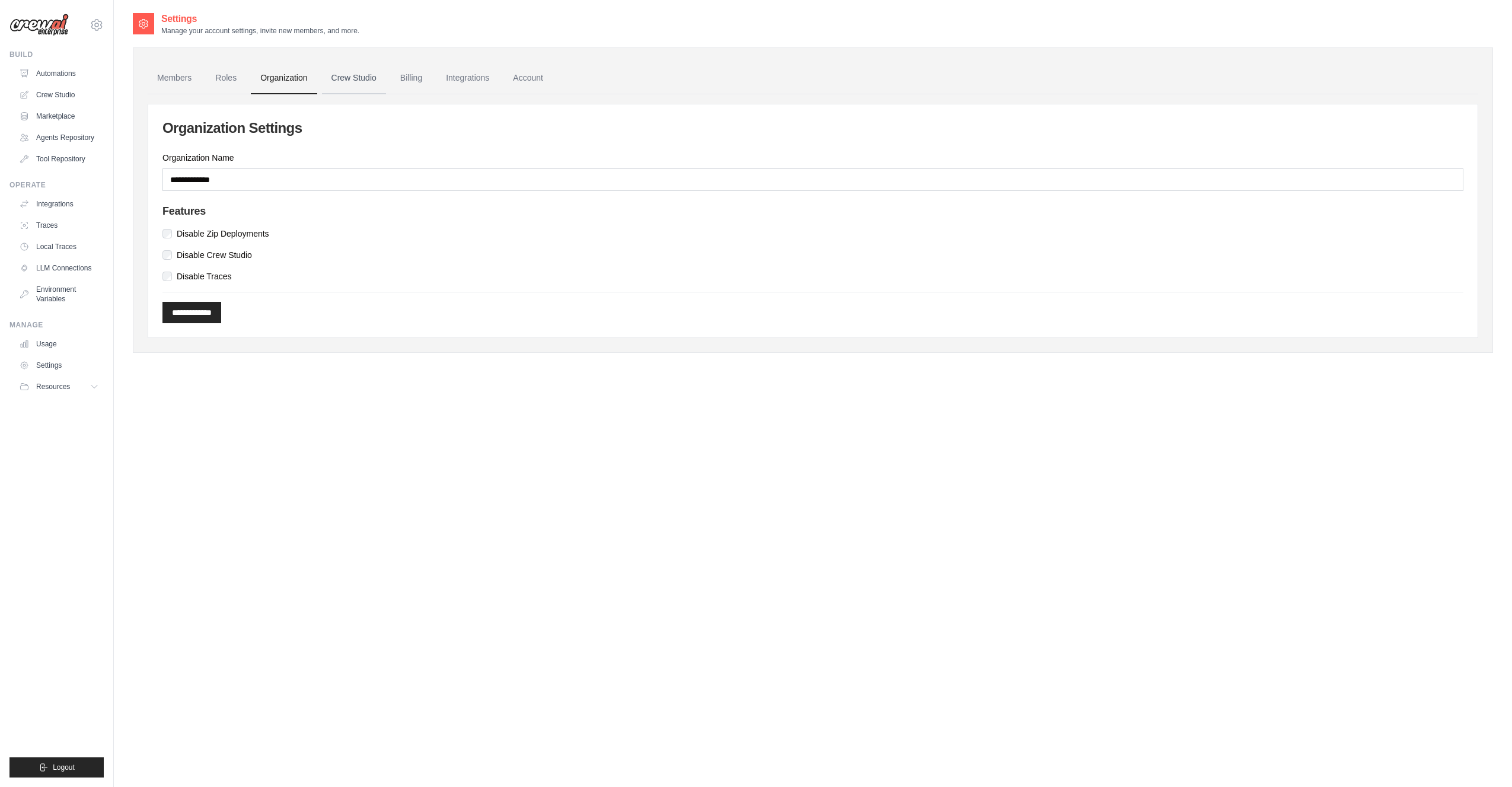
click at [348, 78] on link "Crew Studio" at bounding box center [354, 78] width 64 height 32
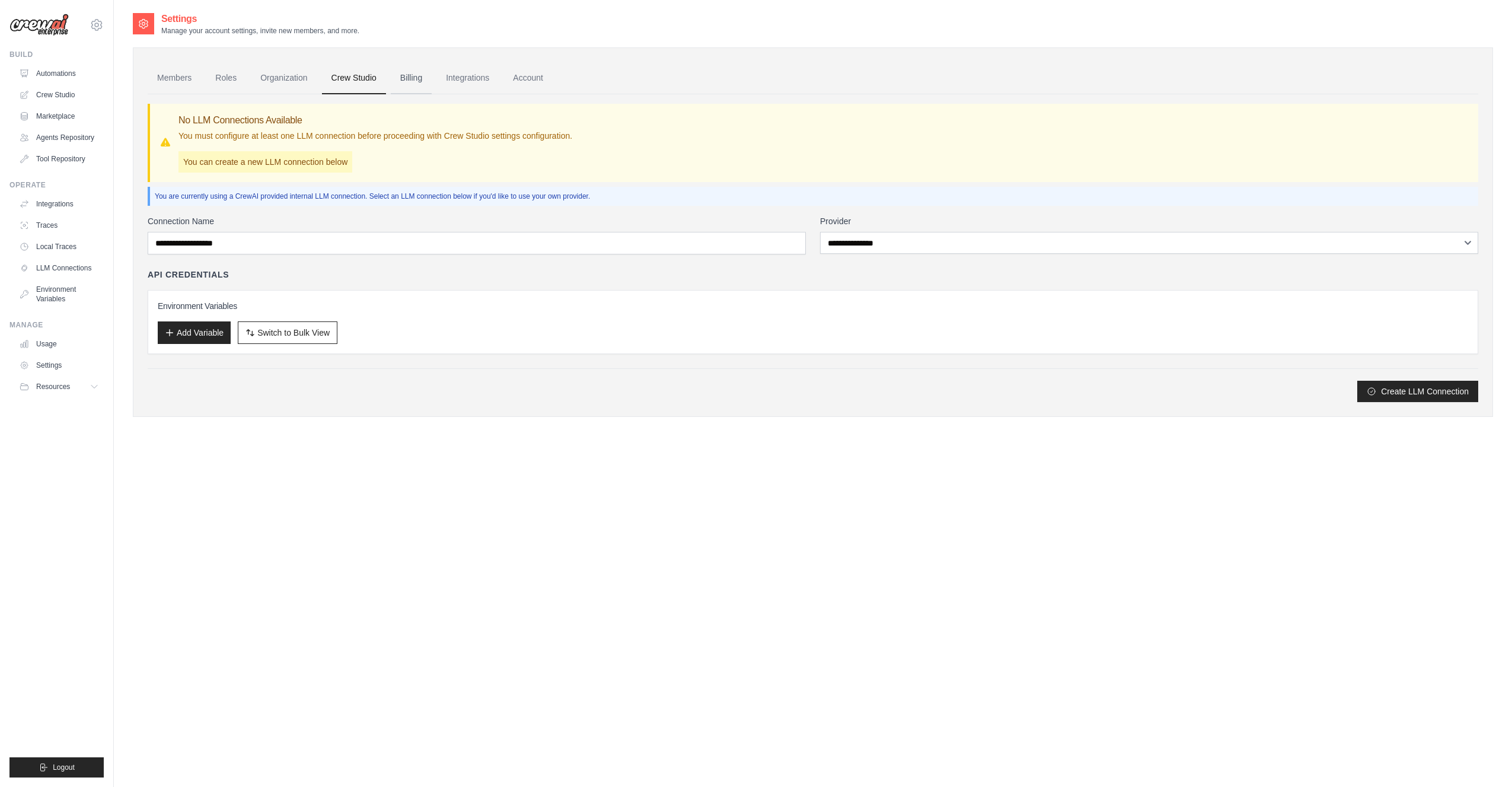
click at [408, 80] on link "Billing" at bounding box center [411, 78] width 41 height 32
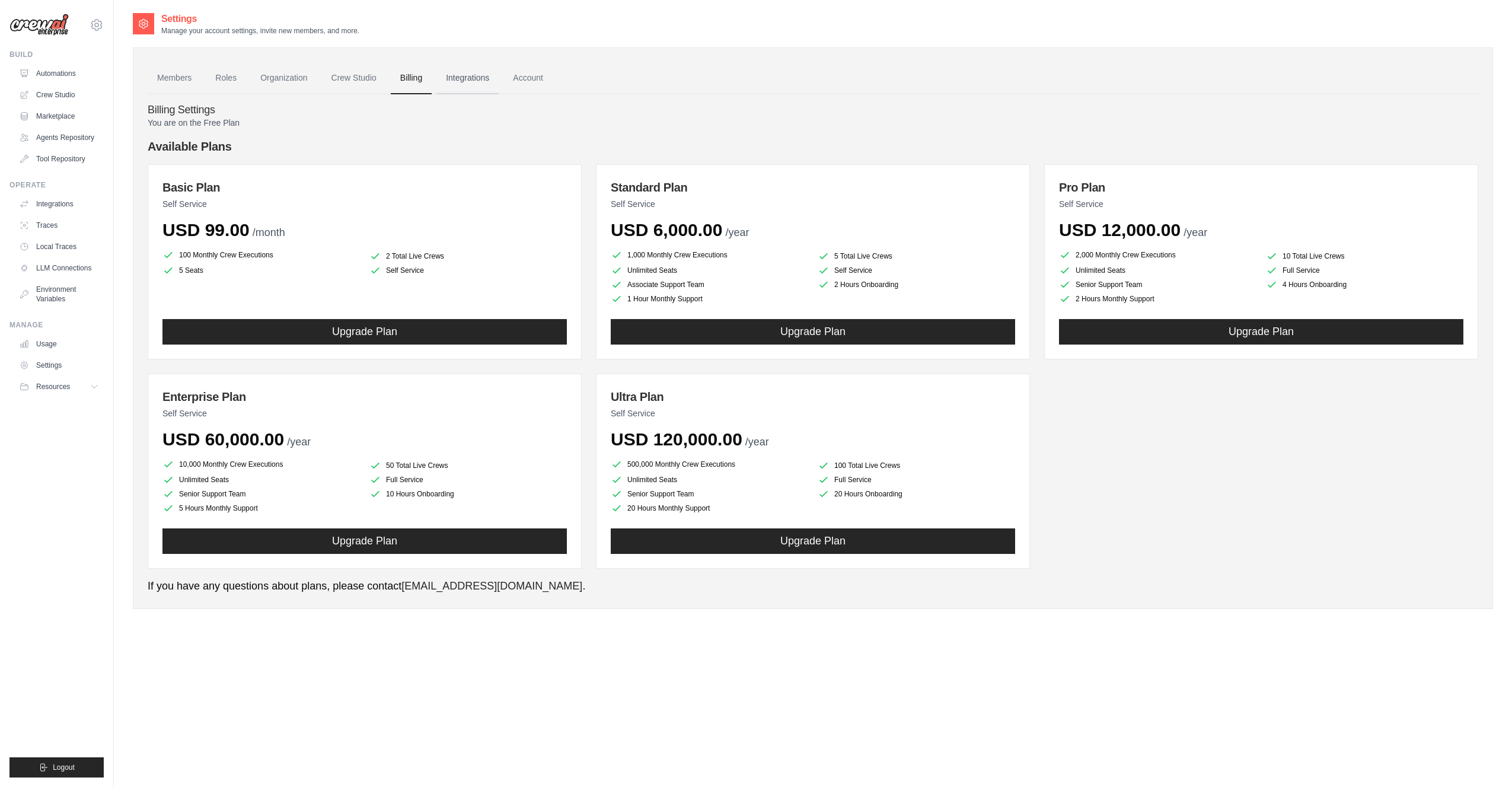
click at [437, 76] on link "Integrations" at bounding box center [467, 78] width 62 height 32
click at [460, 74] on link "Integrations" at bounding box center [467, 78] width 62 height 32
click at [473, 78] on link "Integrations" at bounding box center [467, 78] width 62 height 32
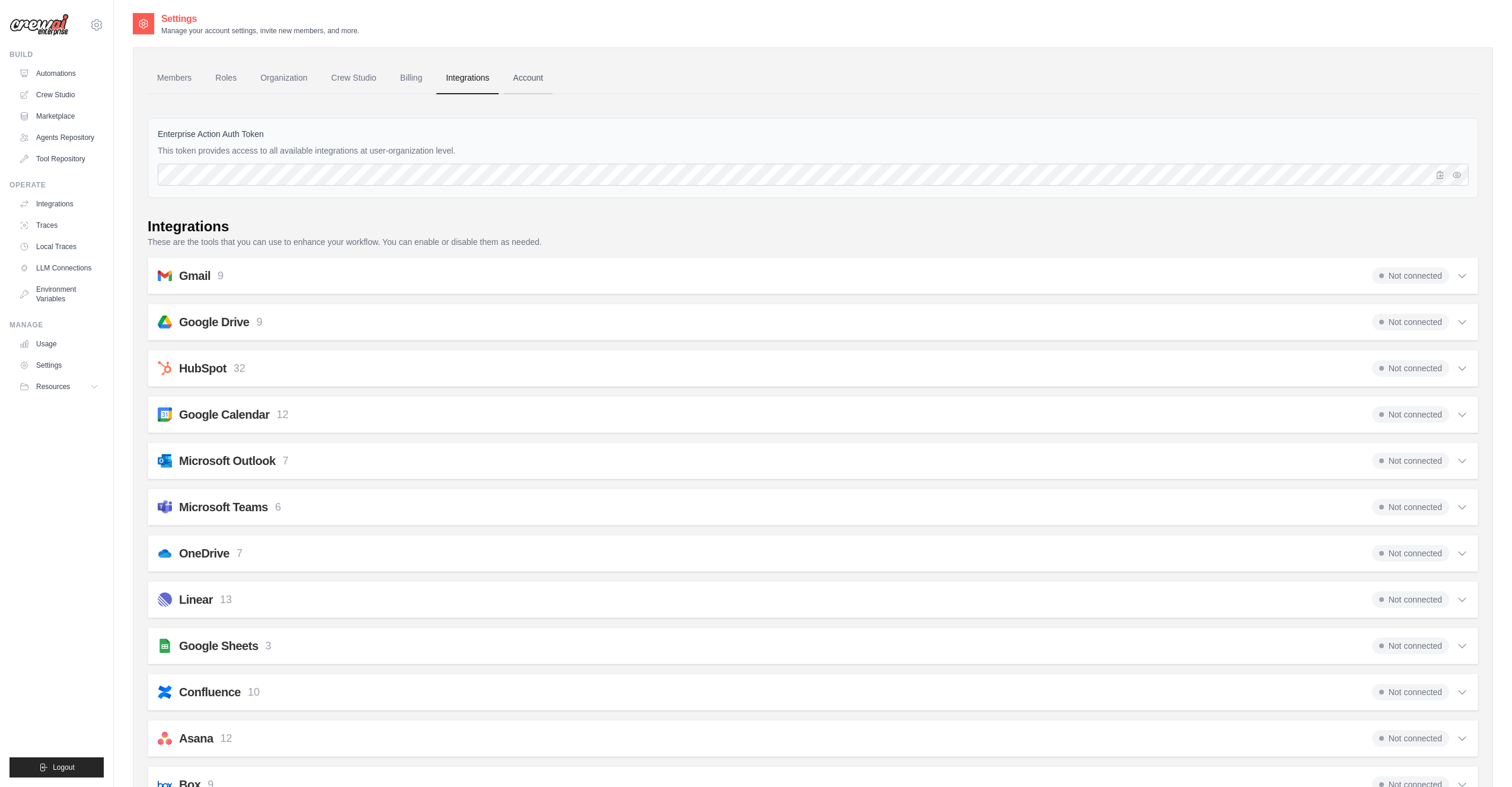
click at [530, 78] on link "Account" at bounding box center [527, 78] width 49 height 32
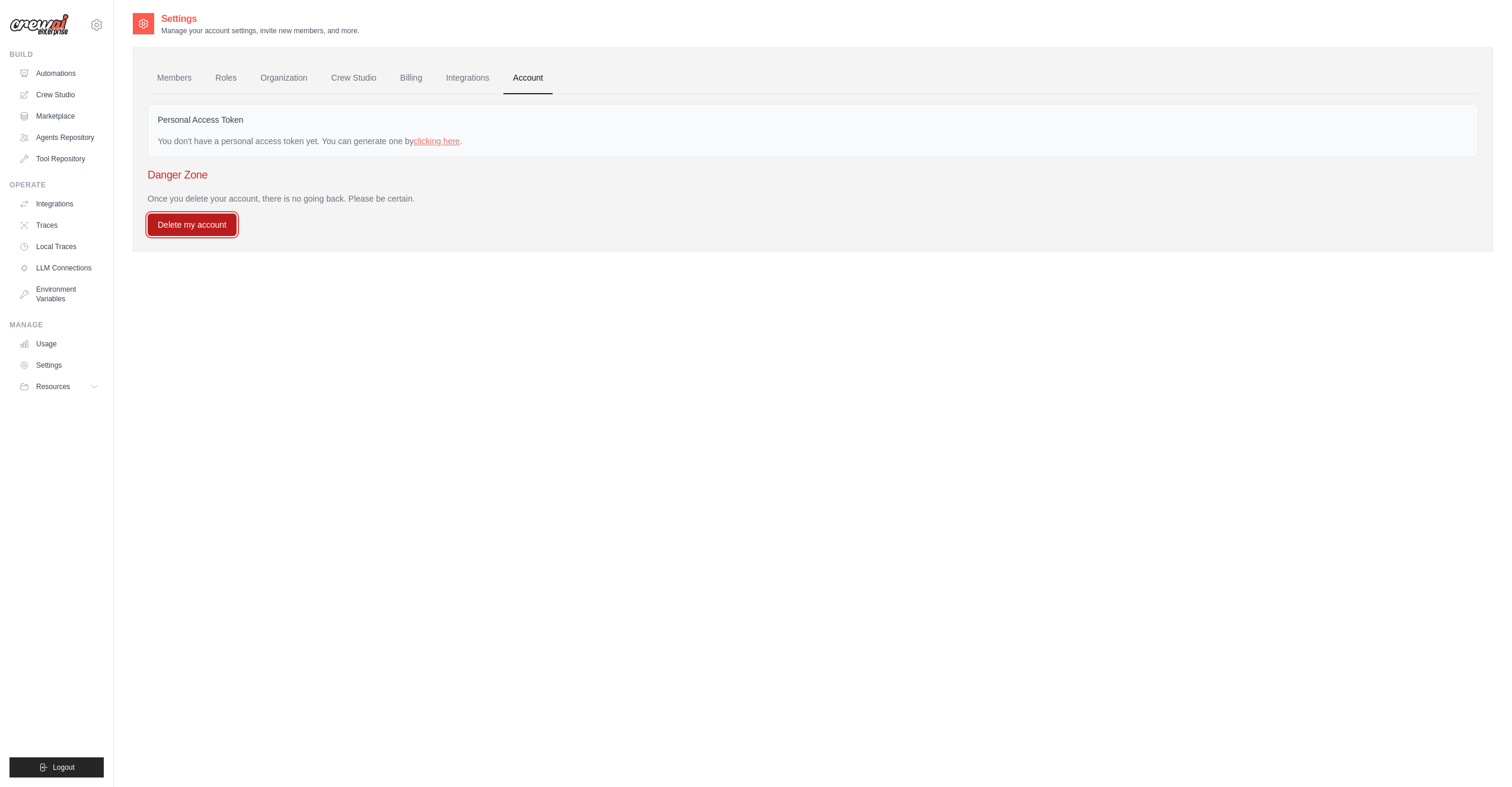
click at [196, 231] on button "Delete my account" at bounding box center [192, 224] width 89 height 22
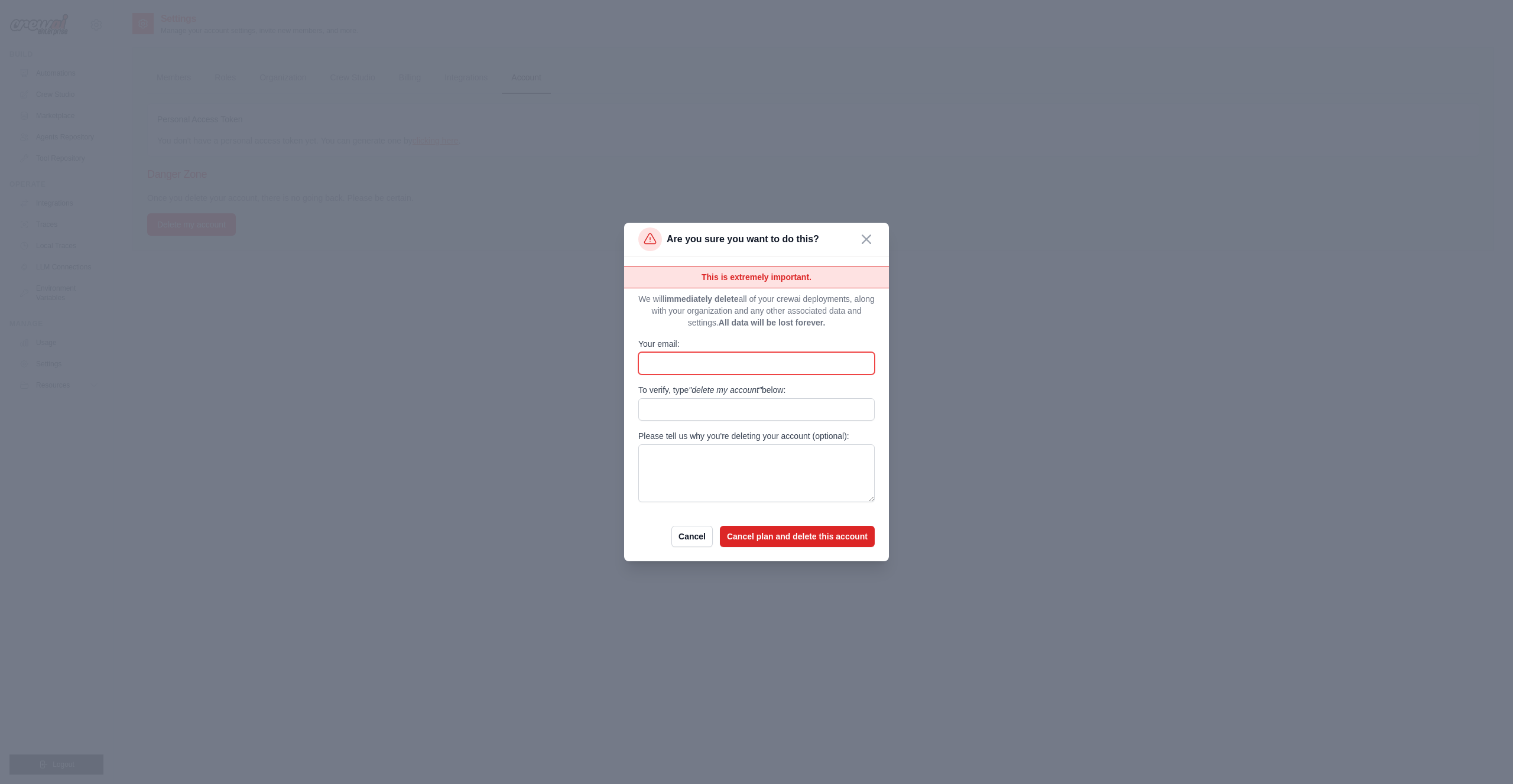
click at [727, 357] on input "Your email:" at bounding box center [756, 363] width 236 height 22
type input "**********"
click at [711, 410] on input "To verify, type "delete my account" below:" at bounding box center [756, 409] width 236 height 22
type input "**********"
click at [748, 386] on span ""delete my account"" at bounding box center [725, 389] width 73 height 10
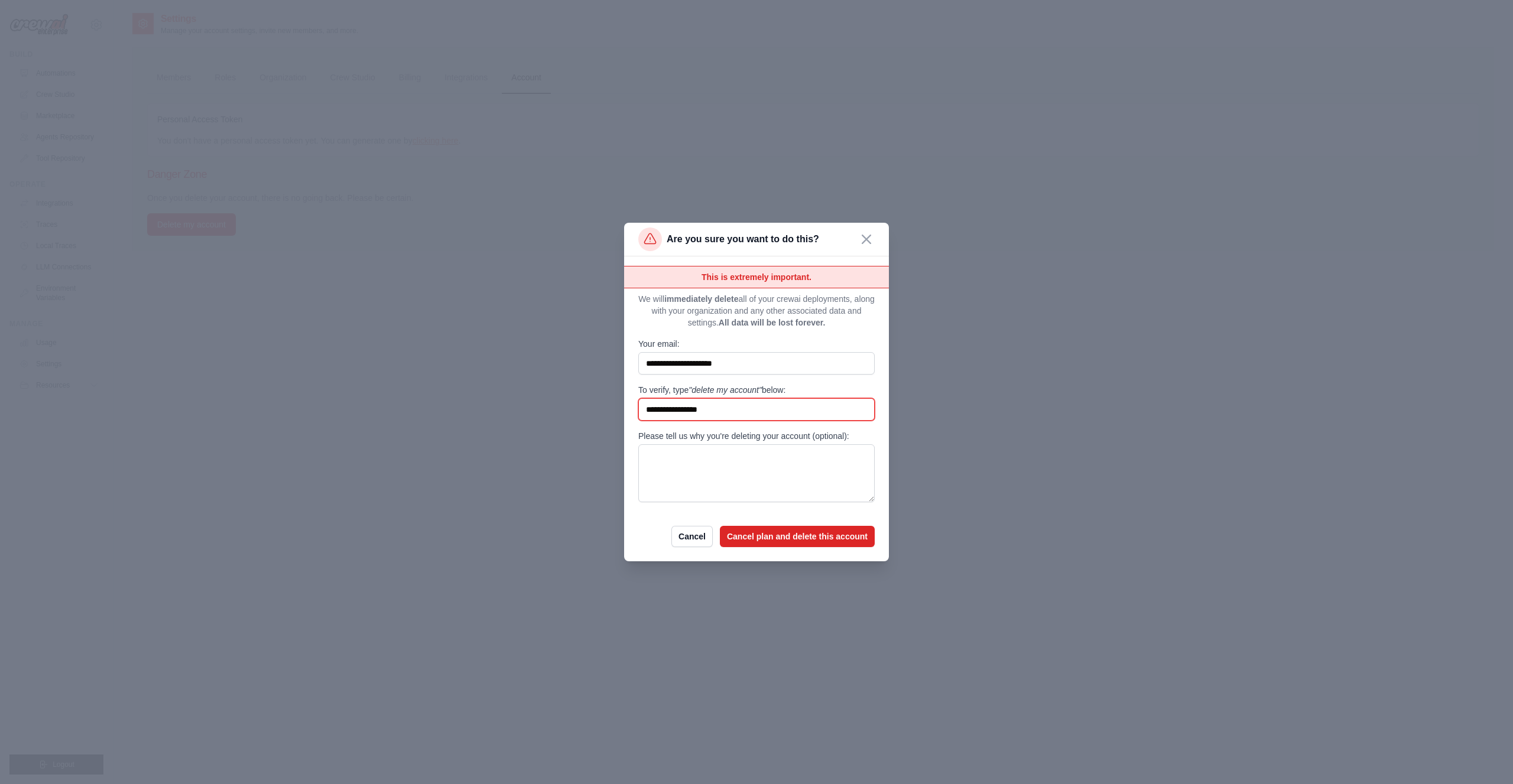
click at [748, 398] on input "**********" at bounding box center [756, 409] width 236 height 22
click at [777, 511] on form "**********" at bounding box center [756, 406] width 236 height 281
click at [784, 536] on button "Cancel plan and delete this account" at bounding box center [798, 536] width 155 height 21
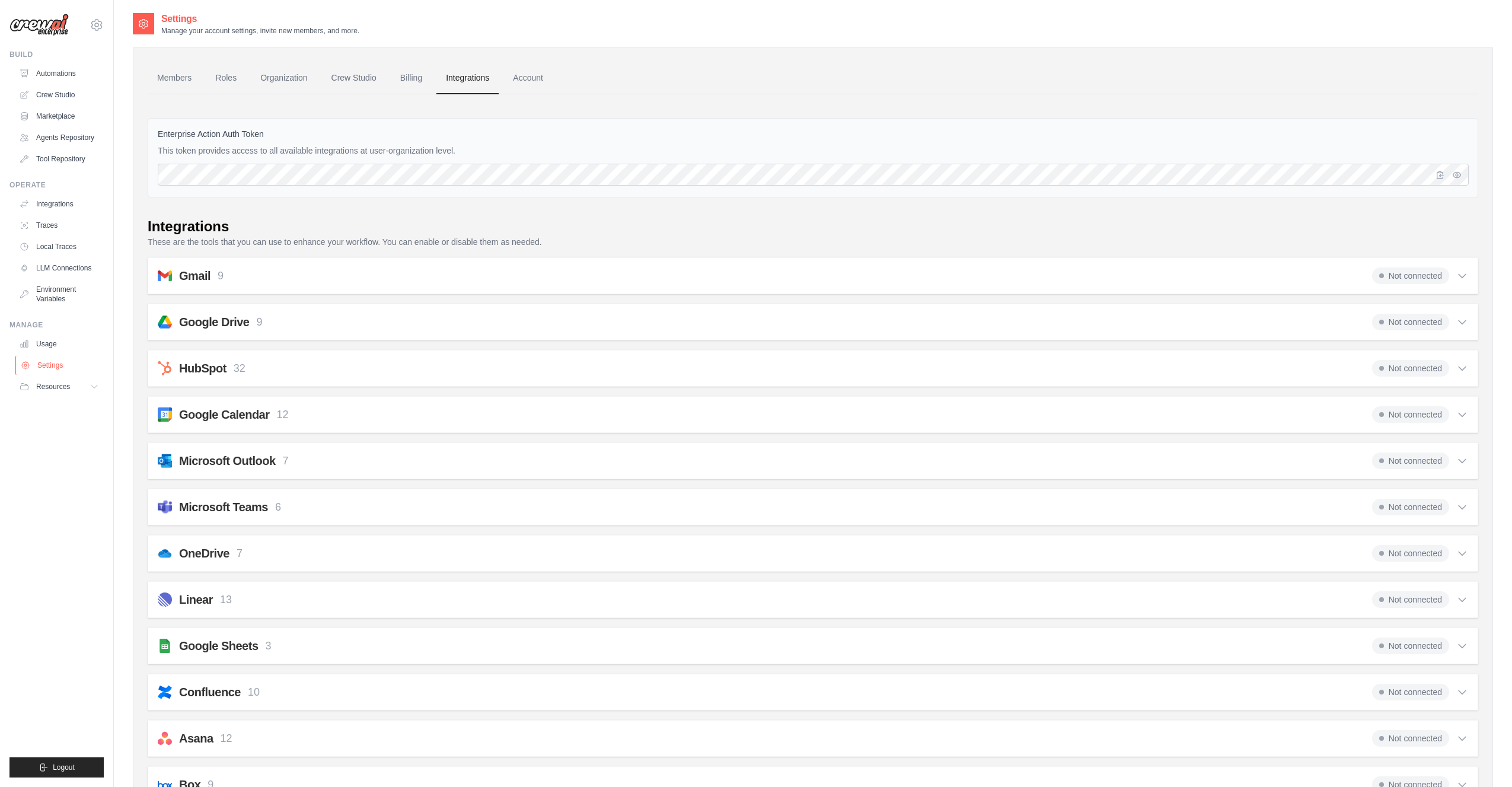
click at [44, 371] on link "Settings" at bounding box center [60, 365] width 89 height 19
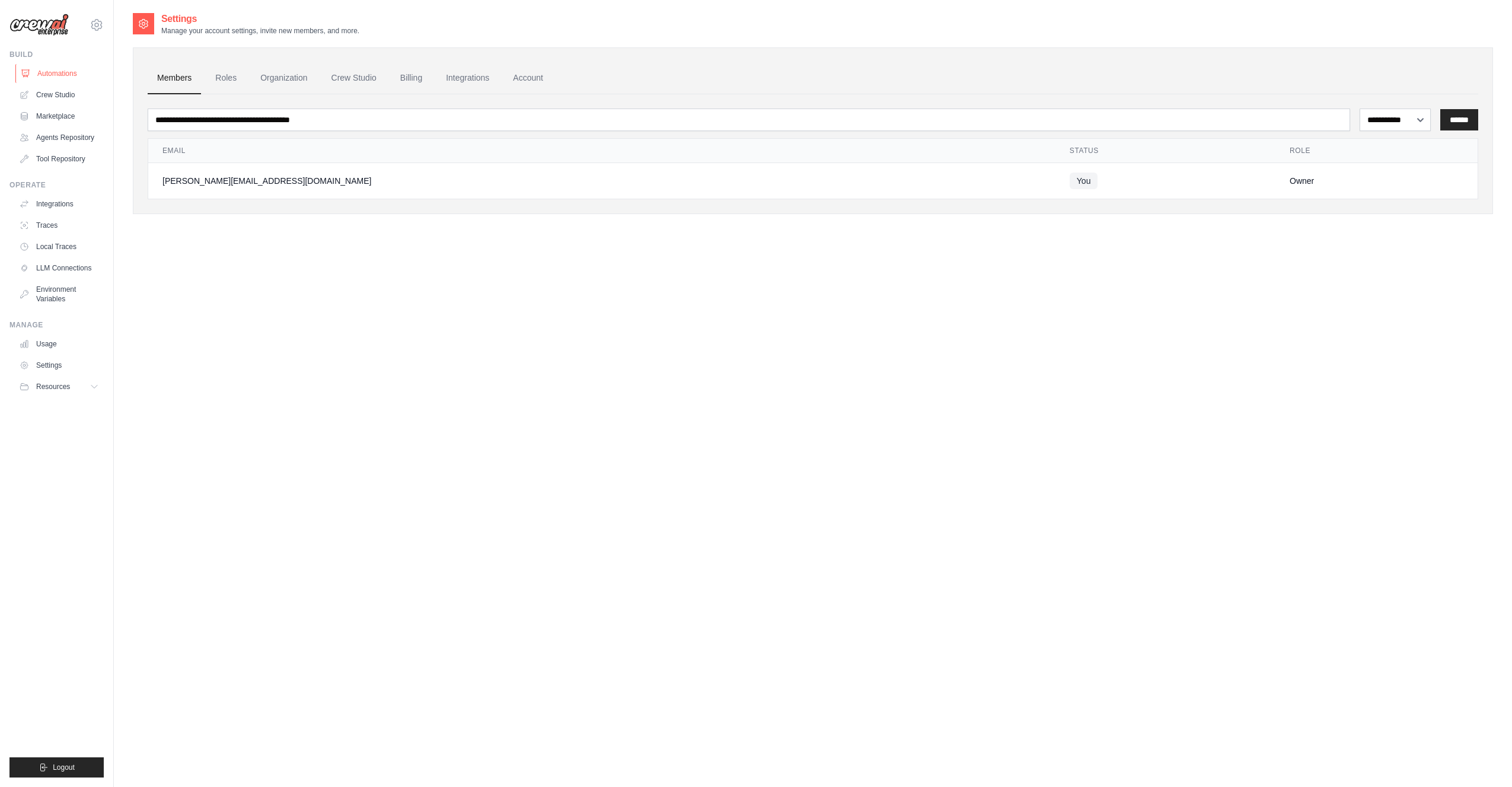
click at [50, 73] on link "Automations" at bounding box center [60, 73] width 89 height 19
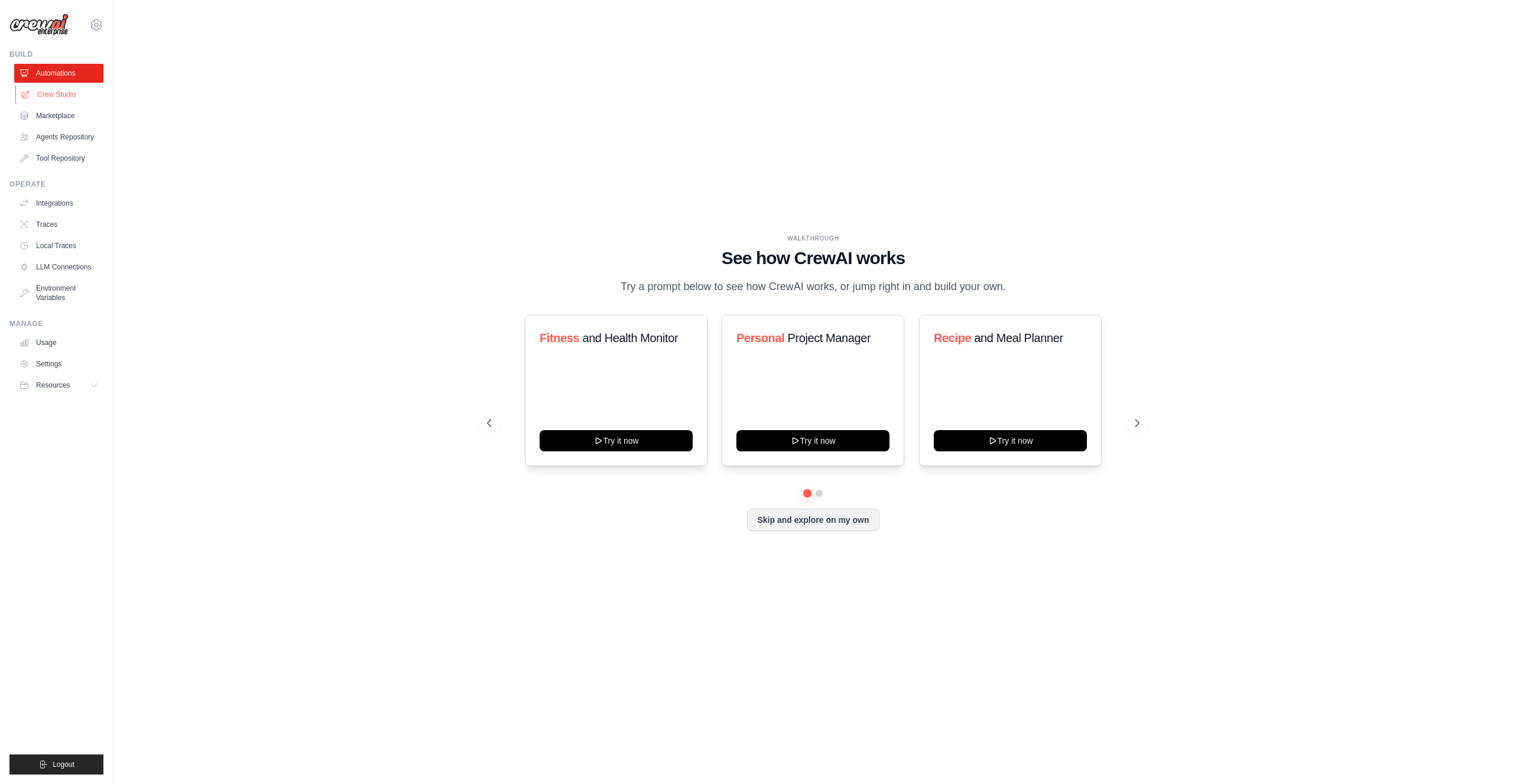
click at [57, 98] on link "Crew Studio" at bounding box center [60, 95] width 89 height 19
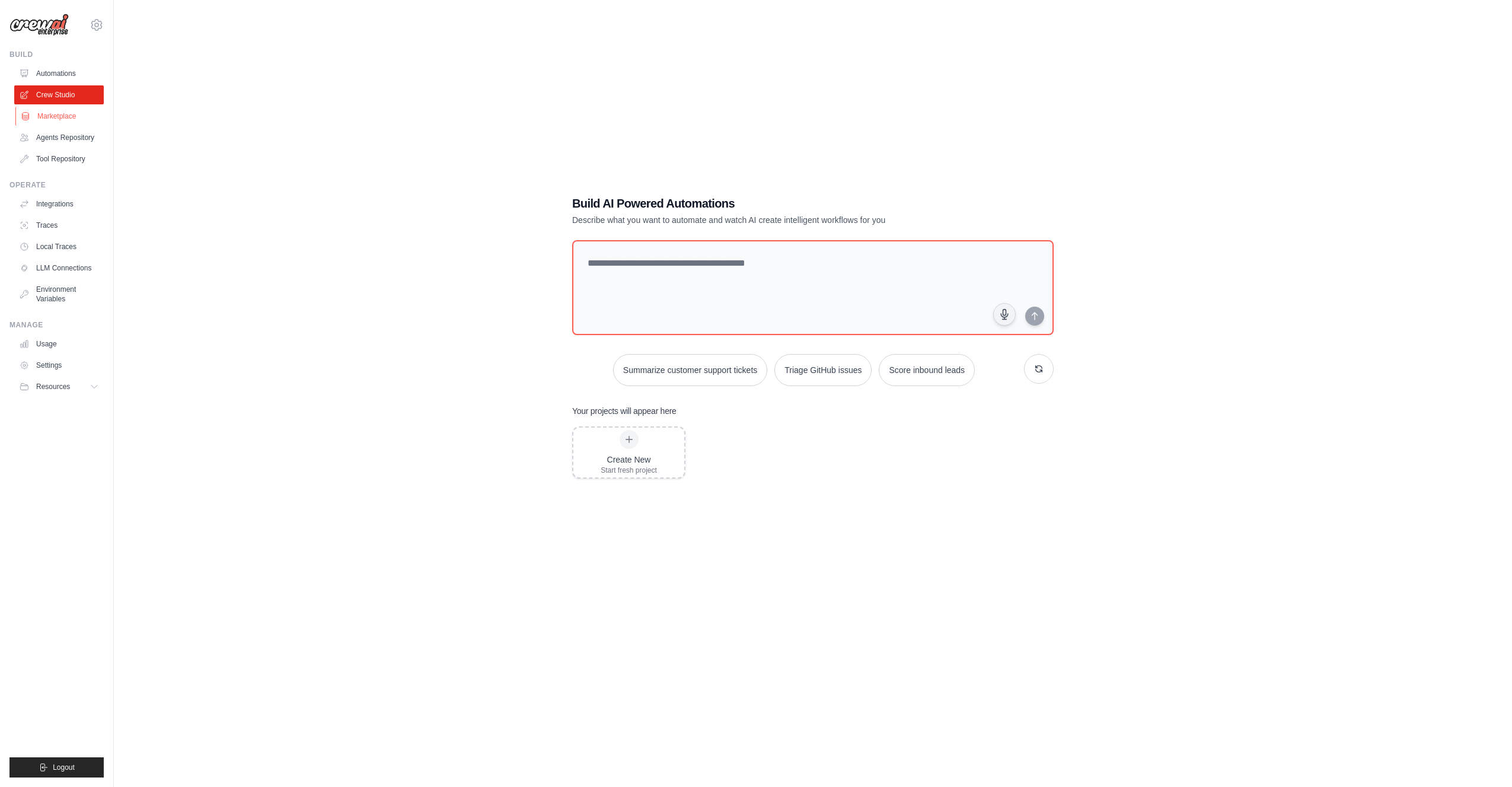
click at [53, 110] on link "Marketplace" at bounding box center [60, 116] width 89 height 19
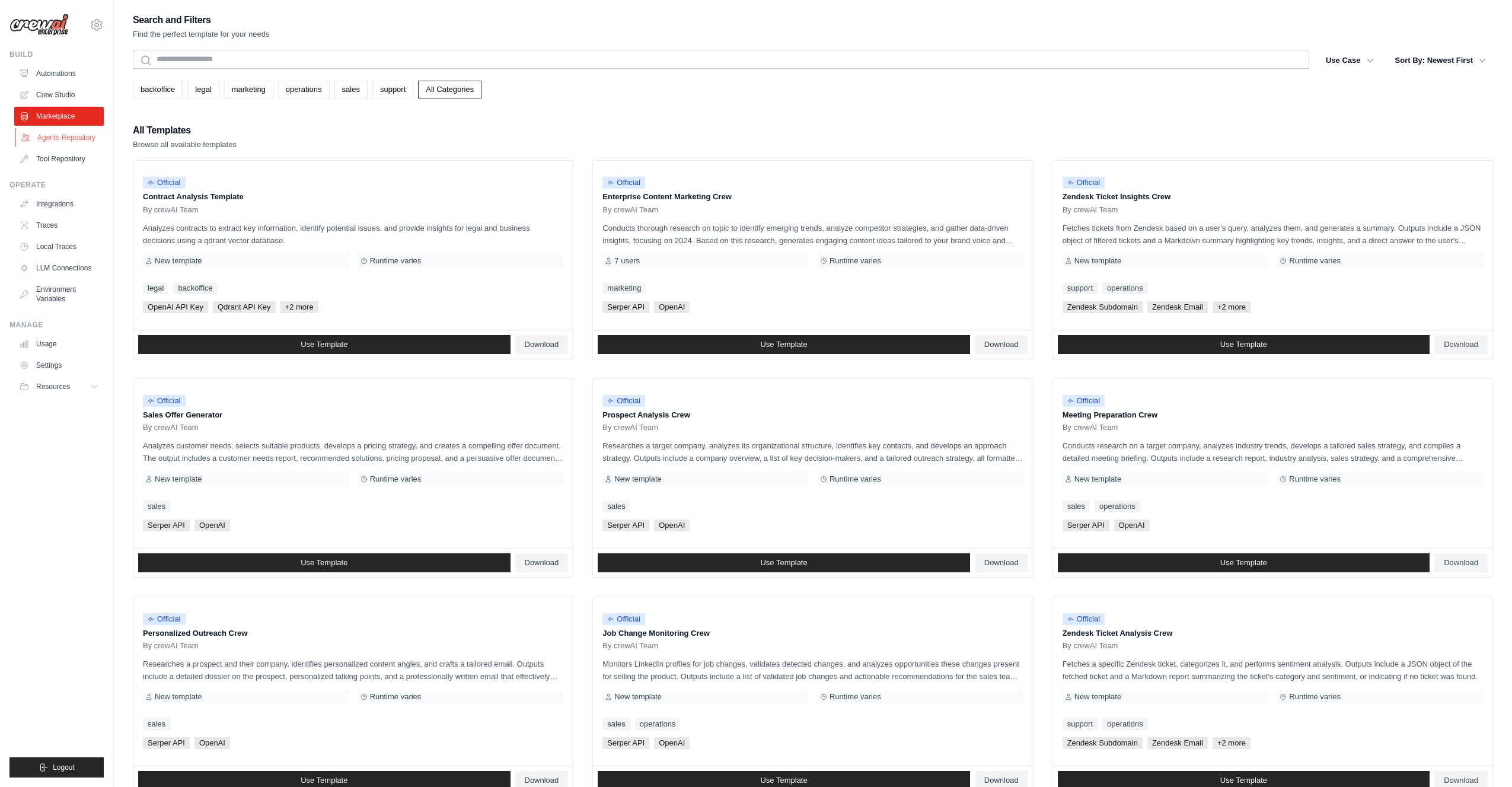
click at [64, 135] on link "Agents Repository" at bounding box center [60, 138] width 89 height 19
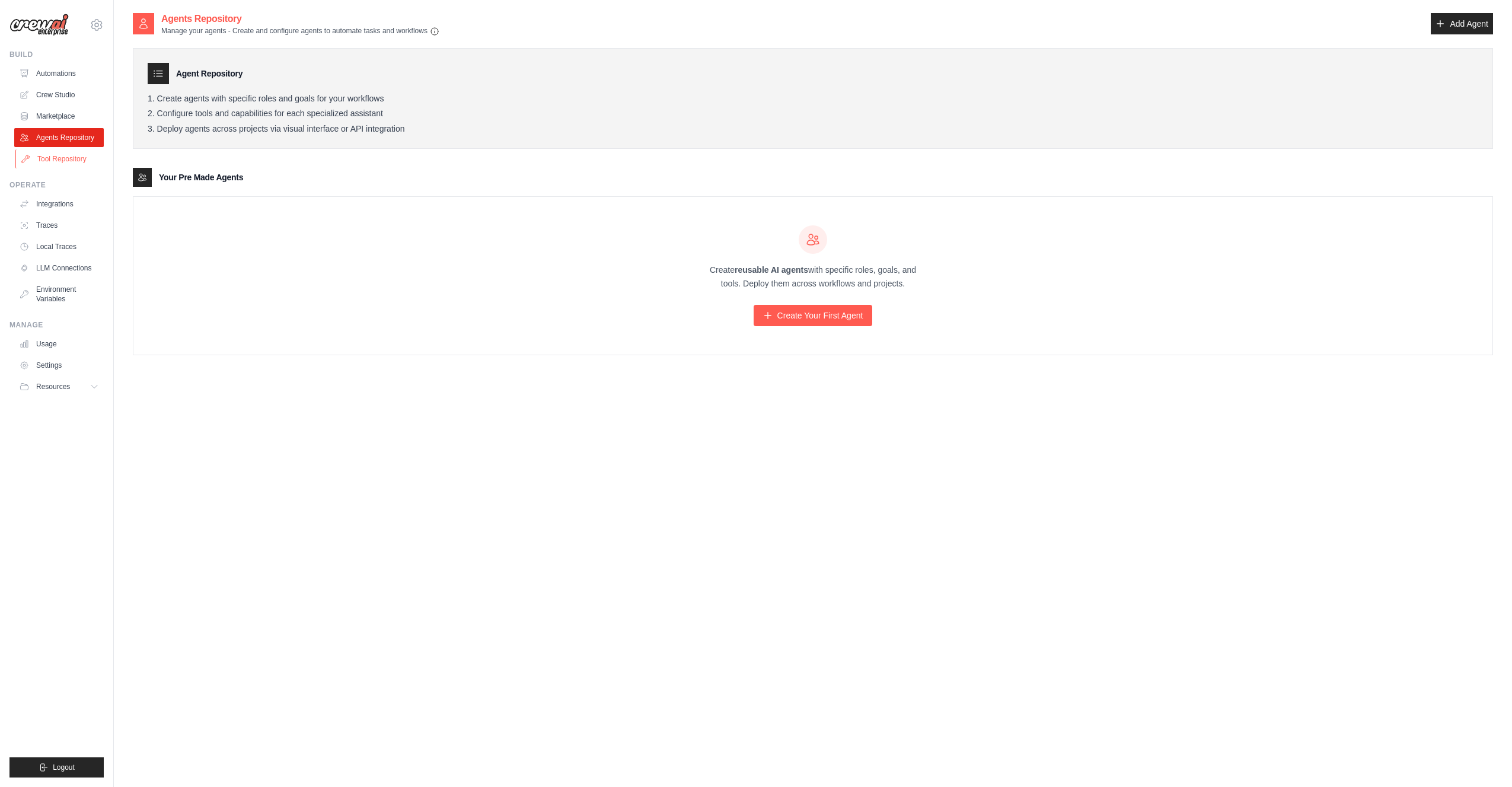
click at [58, 156] on link "Tool Repository" at bounding box center [60, 159] width 89 height 19
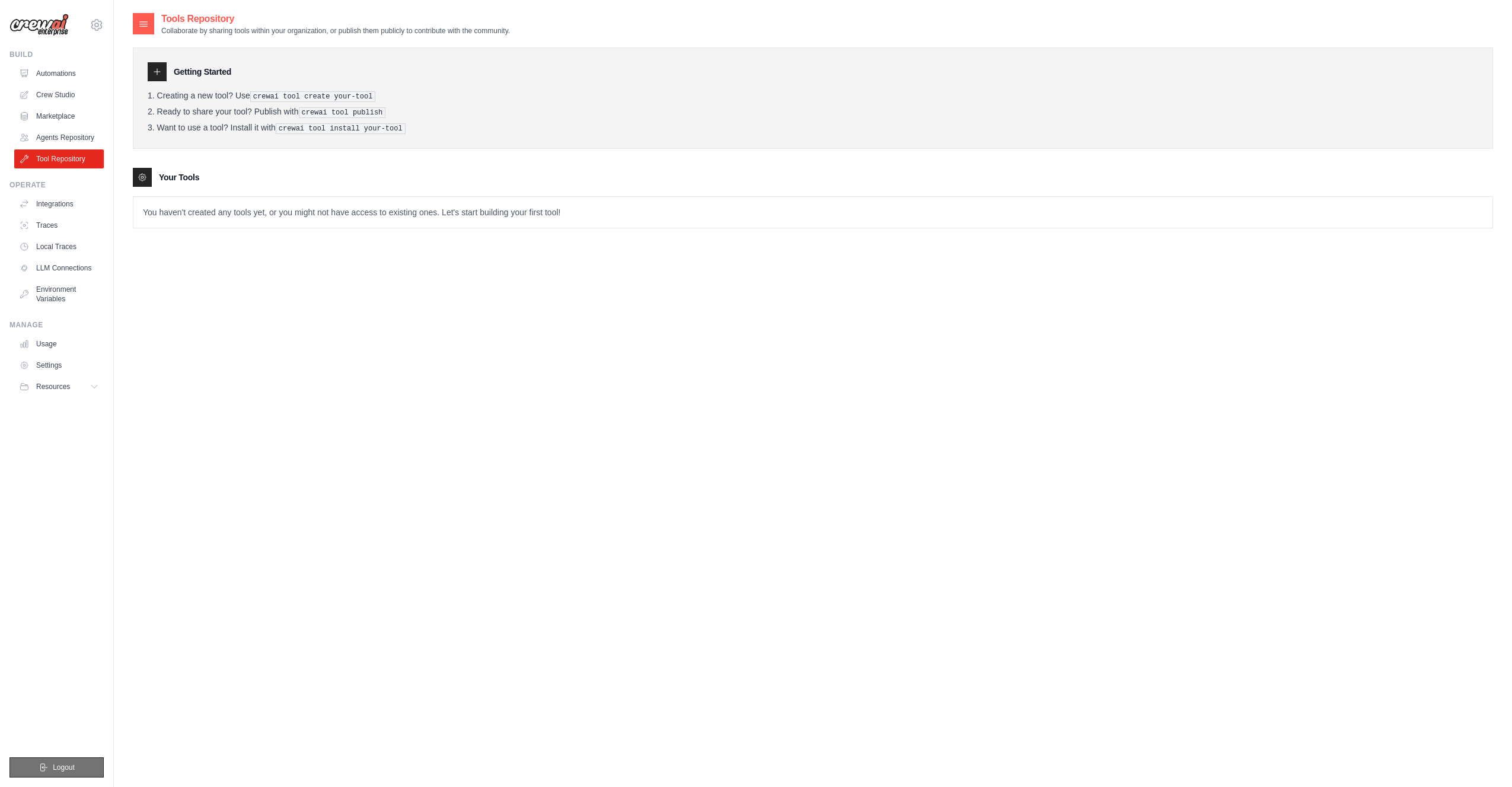
click at [57, 772] on button "Logout" at bounding box center [57, 767] width 94 height 20
